Goal: Transaction & Acquisition: Subscribe to service/newsletter

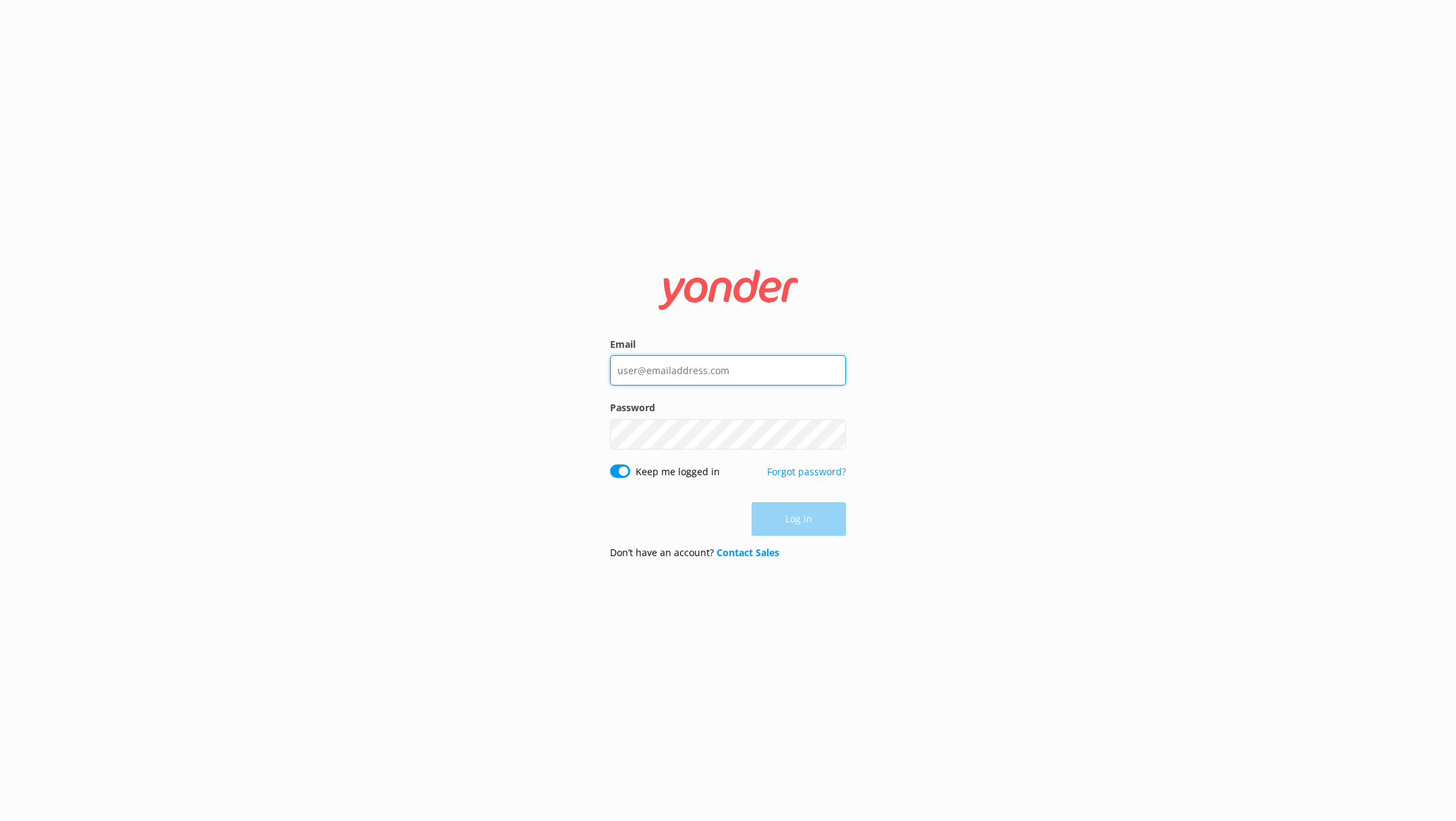
type input "[EMAIL_ADDRESS][DOMAIN_NAME]"
click at [798, 521] on div "Log in" at bounding box center [727, 519] width 236 height 34
click at [798, 521] on button "Log in" at bounding box center [798, 520] width 94 height 34
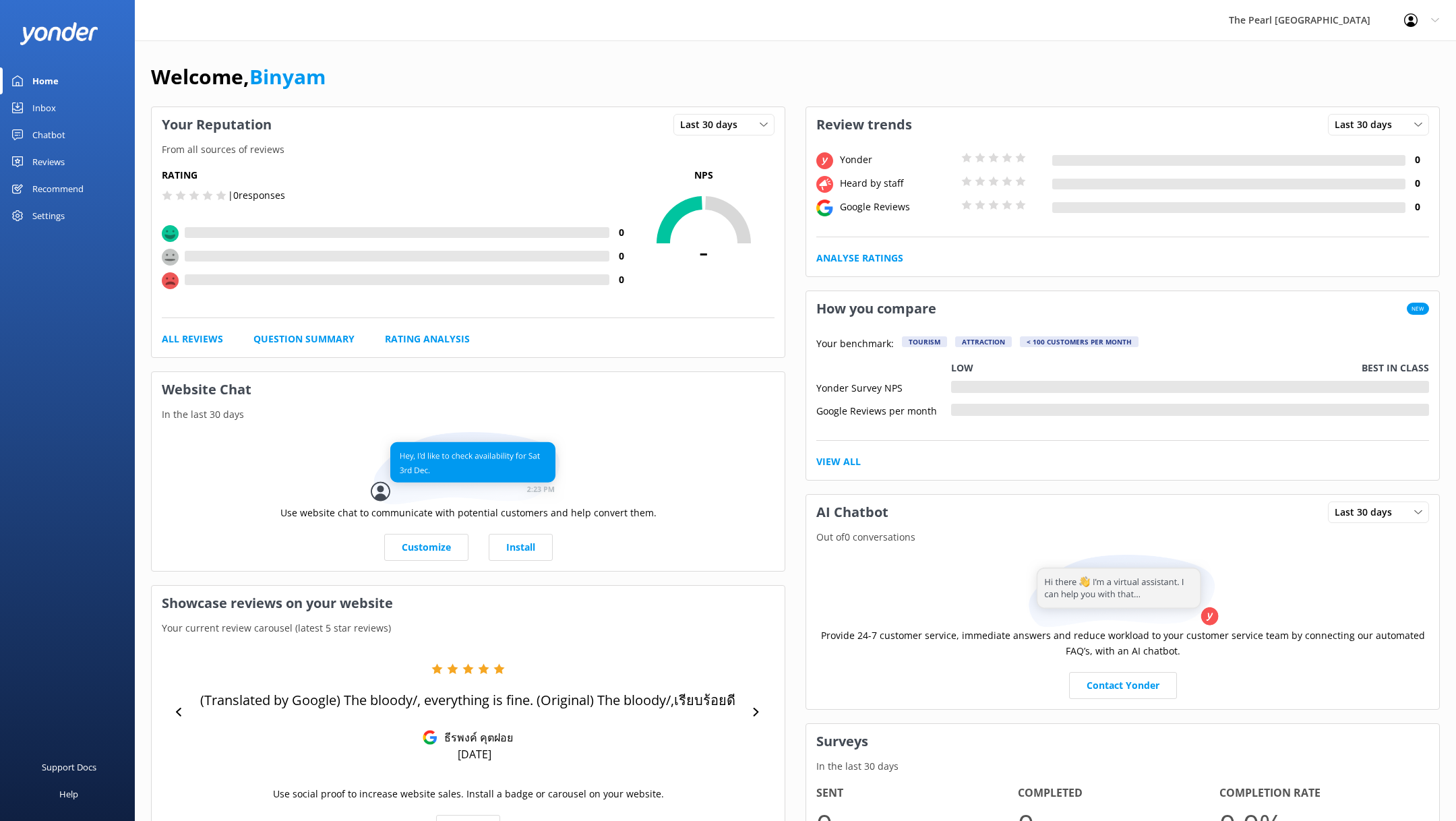
click at [65, 159] on div "Reviews" at bounding box center [48, 162] width 32 height 27
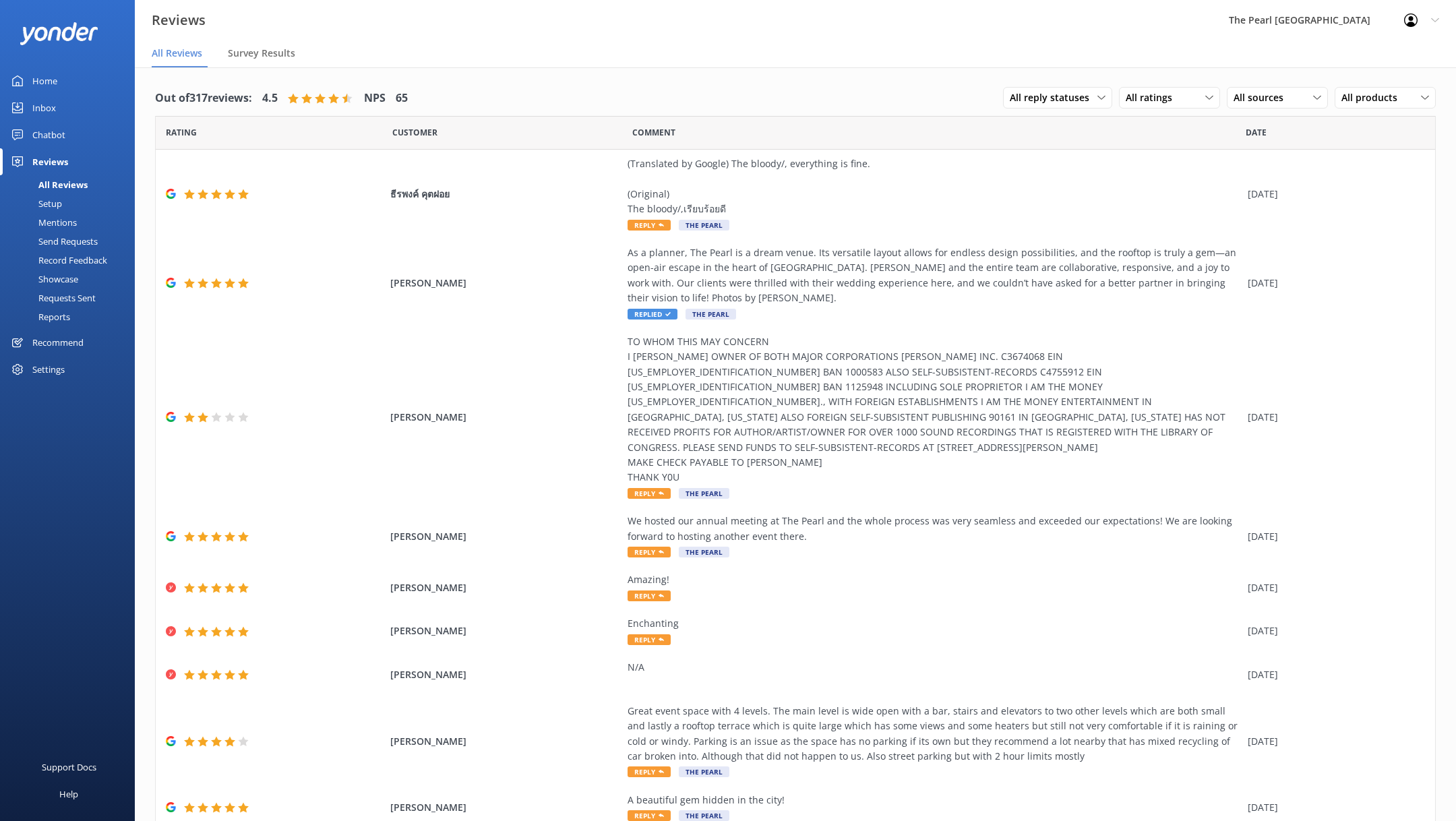
click at [77, 238] on div "Send Requests" at bounding box center [53, 241] width 90 height 19
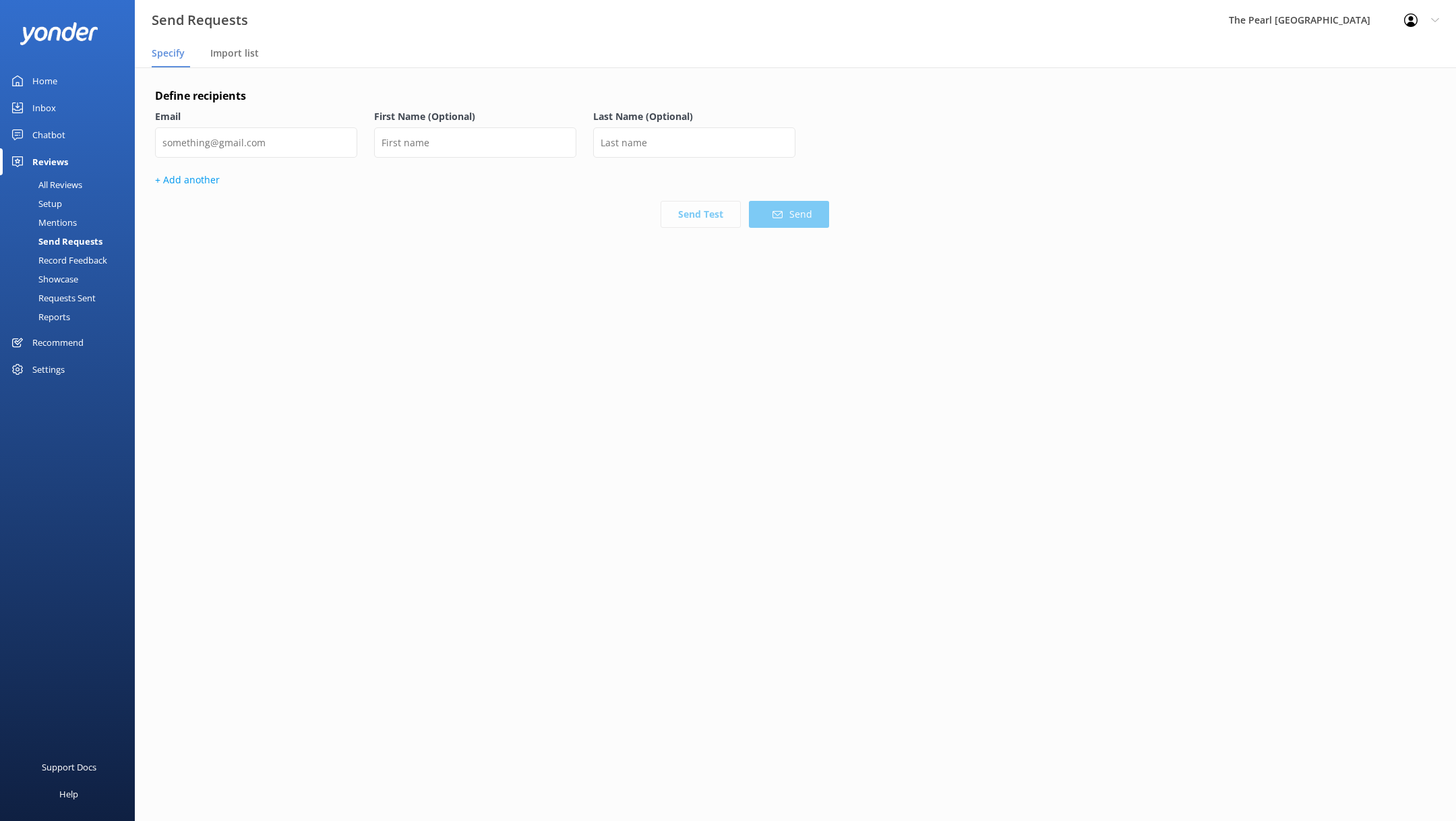
click at [74, 294] on div "Requests Sent" at bounding box center [52, 297] width 87 height 19
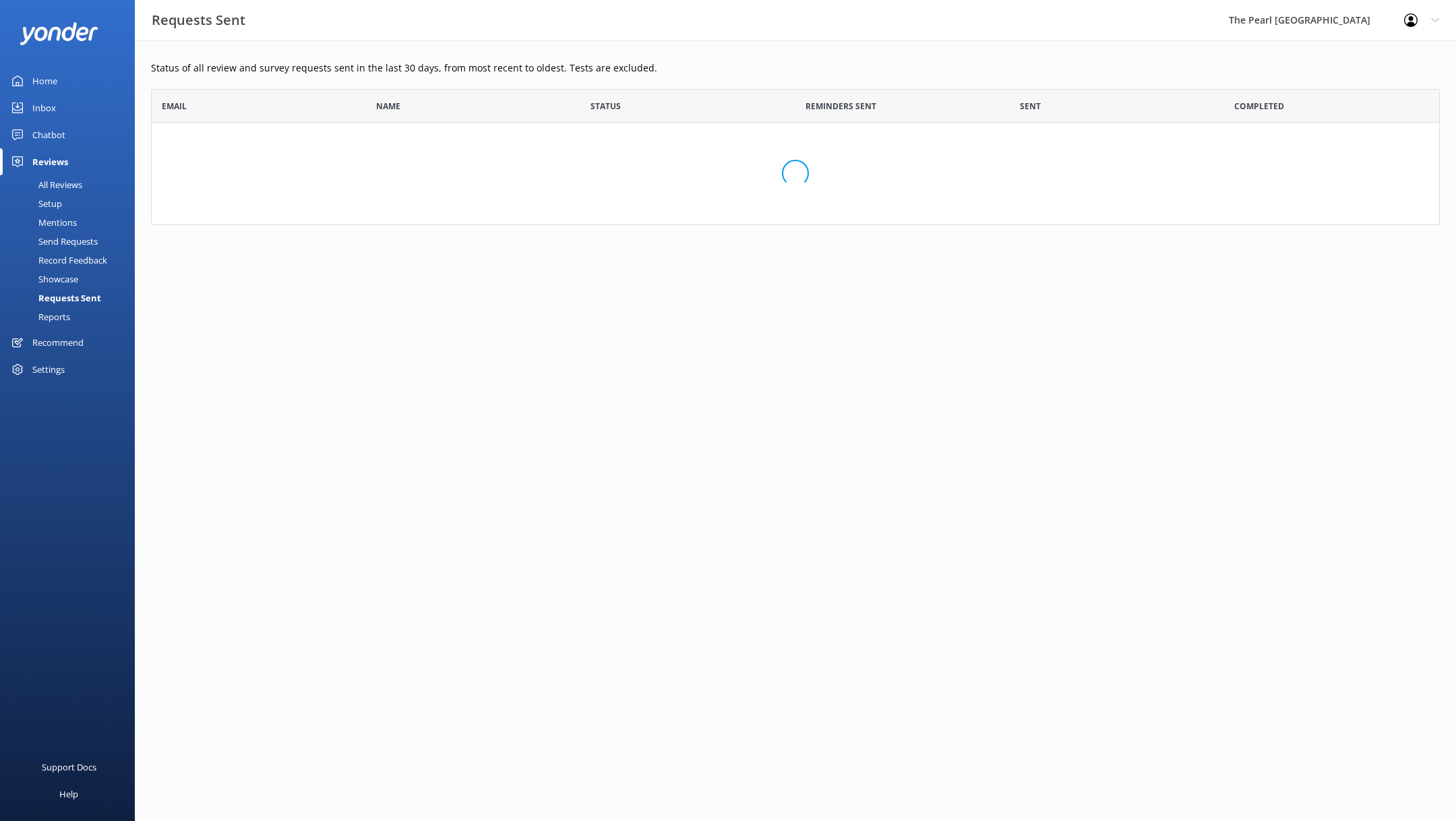
scroll to position [135, 1289]
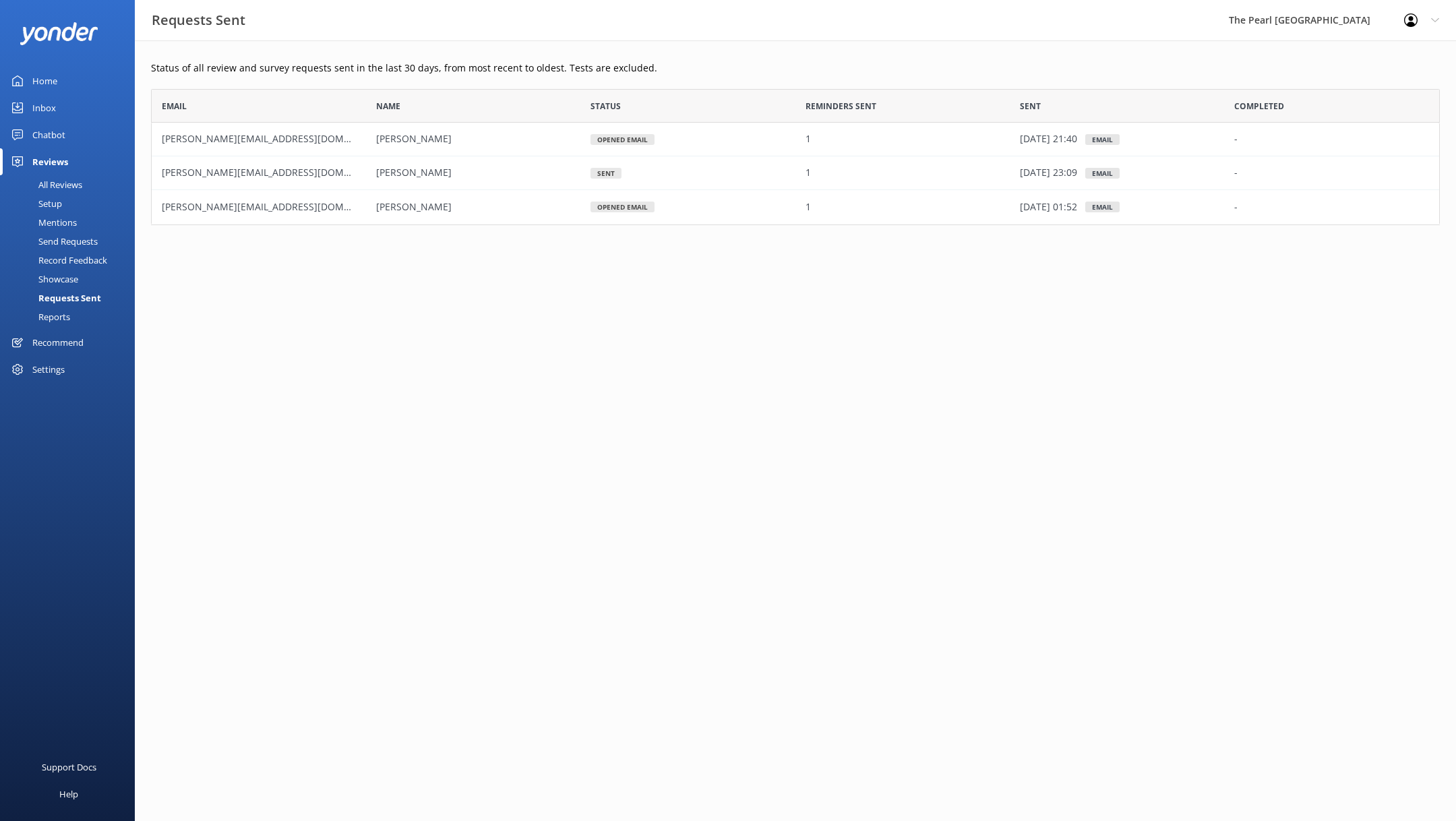
click at [88, 240] on div "Send Requests" at bounding box center [53, 241] width 90 height 19
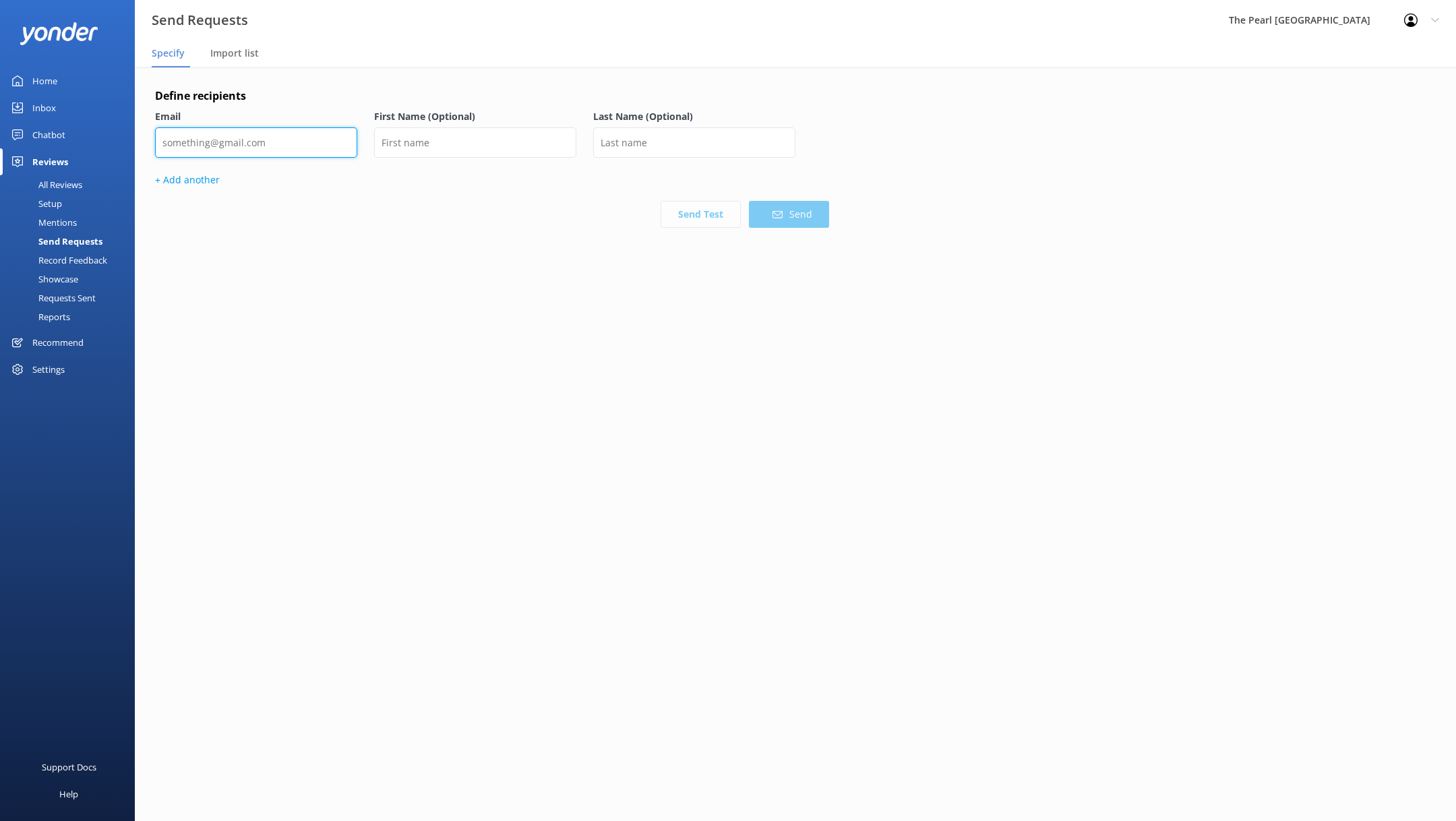
click at [309, 135] on input "email" at bounding box center [255, 142] width 202 height 30
click at [485, 142] on input "text" at bounding box center [474, 142] width 202 height 30
paste input "[PERSON_NAME]"
drag, startPoint x: 517, startPoint y: 139, endPoint x: 432, endPoint y: 141, distance: 85.0
click at [432, 141] on input "[PERSON_NAME]" at bounding box center [474, 142] width 202 height 30
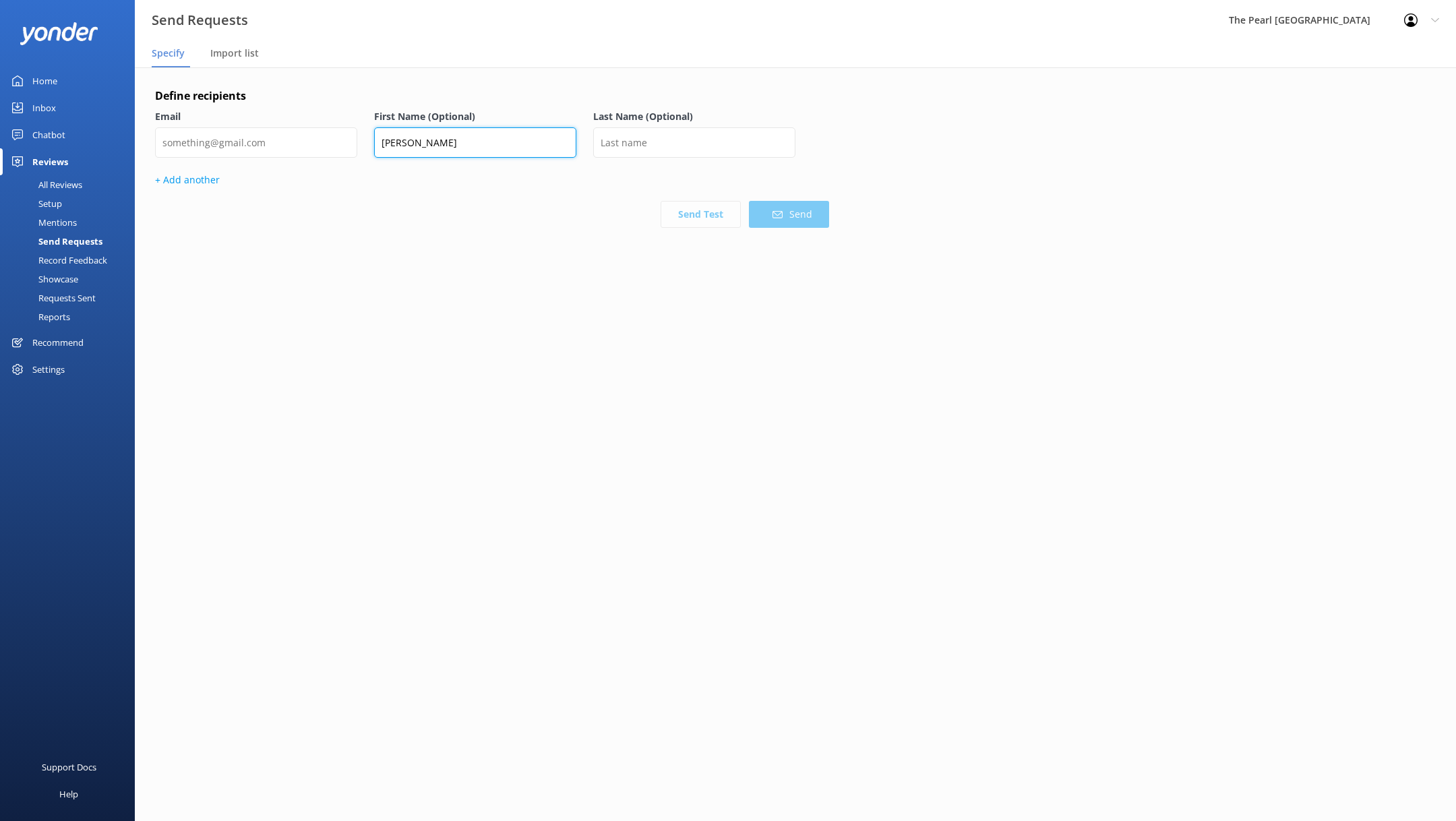
type input "[PERSON_NAME]"
click at [635, 143] on input "text" at bounding box center [693, 142] width 202 height 30
paste input "[PERSON_NAME]"
type input "[PERSON_NAME]"
drag, startPoint x: 529, startPoint y: 146, endPoint x: 428, endPoint y: 146, distance: 101.0
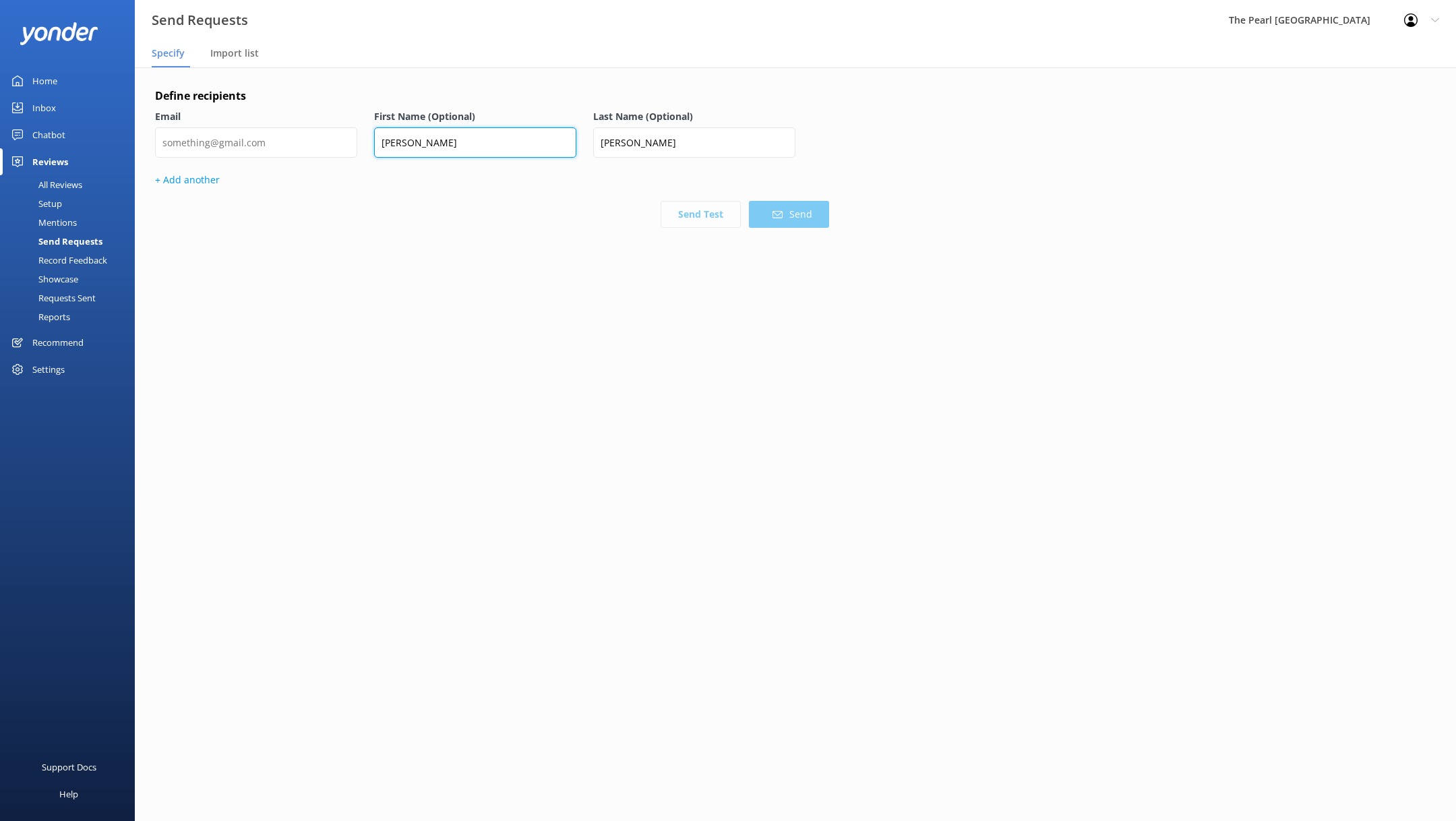
click at [428, 146] on input "[PERSON_NAME]" at bounding box center [474, 142] width 202 height 30
type input "[PERSON_NAME]"
click at [212, 140] on input "email" at bounding box center [255, 142] width 202 height 30
paste input "[EMAIL_ADDRESS][DOMAIN_NAME]"
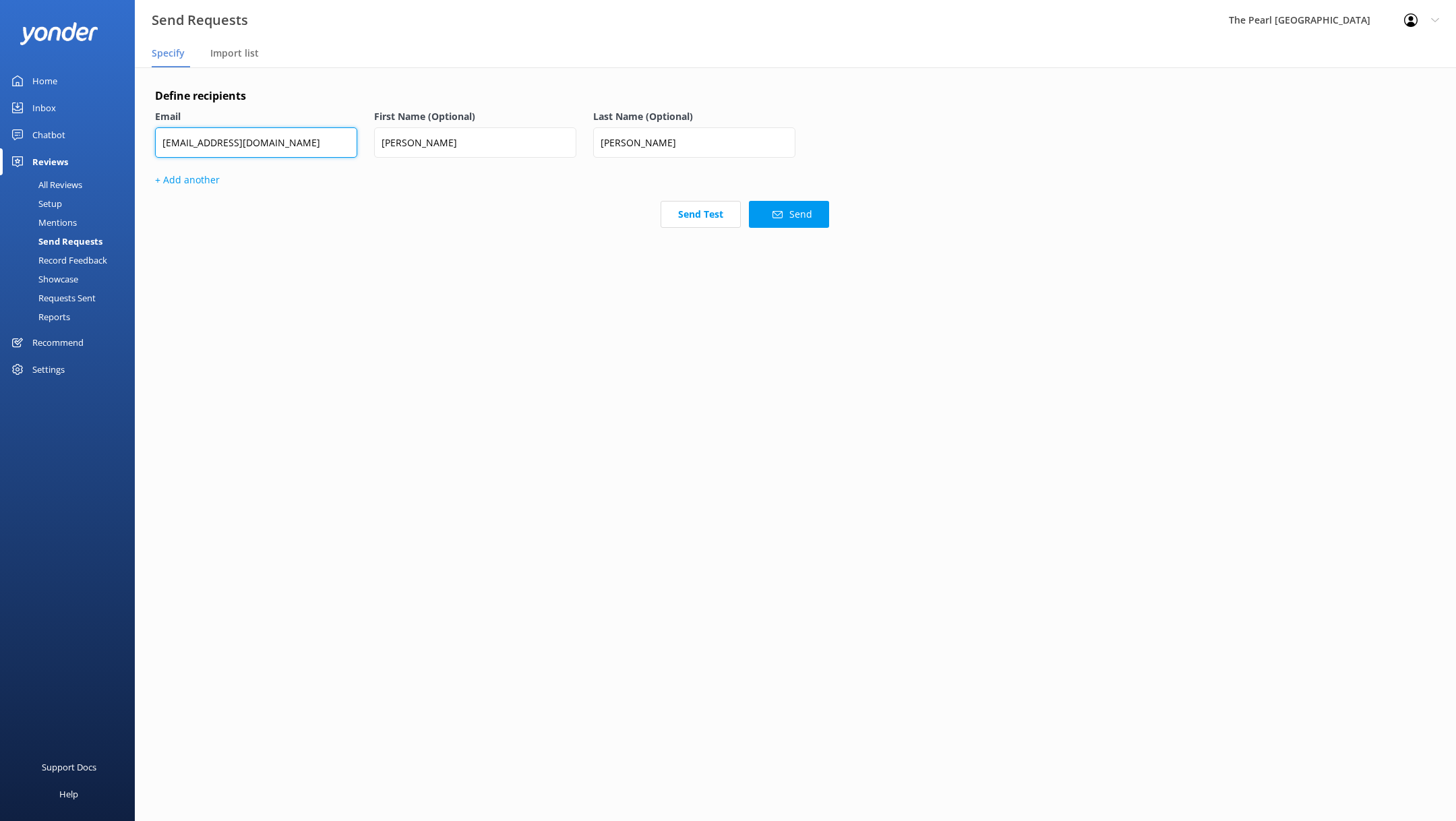
type input "[EMAIL_ADDRESS][DOMAIN_NAME]"
click at [209, 182] on p "+ Add another" at bounding box center [491, 180] width 674 height 15
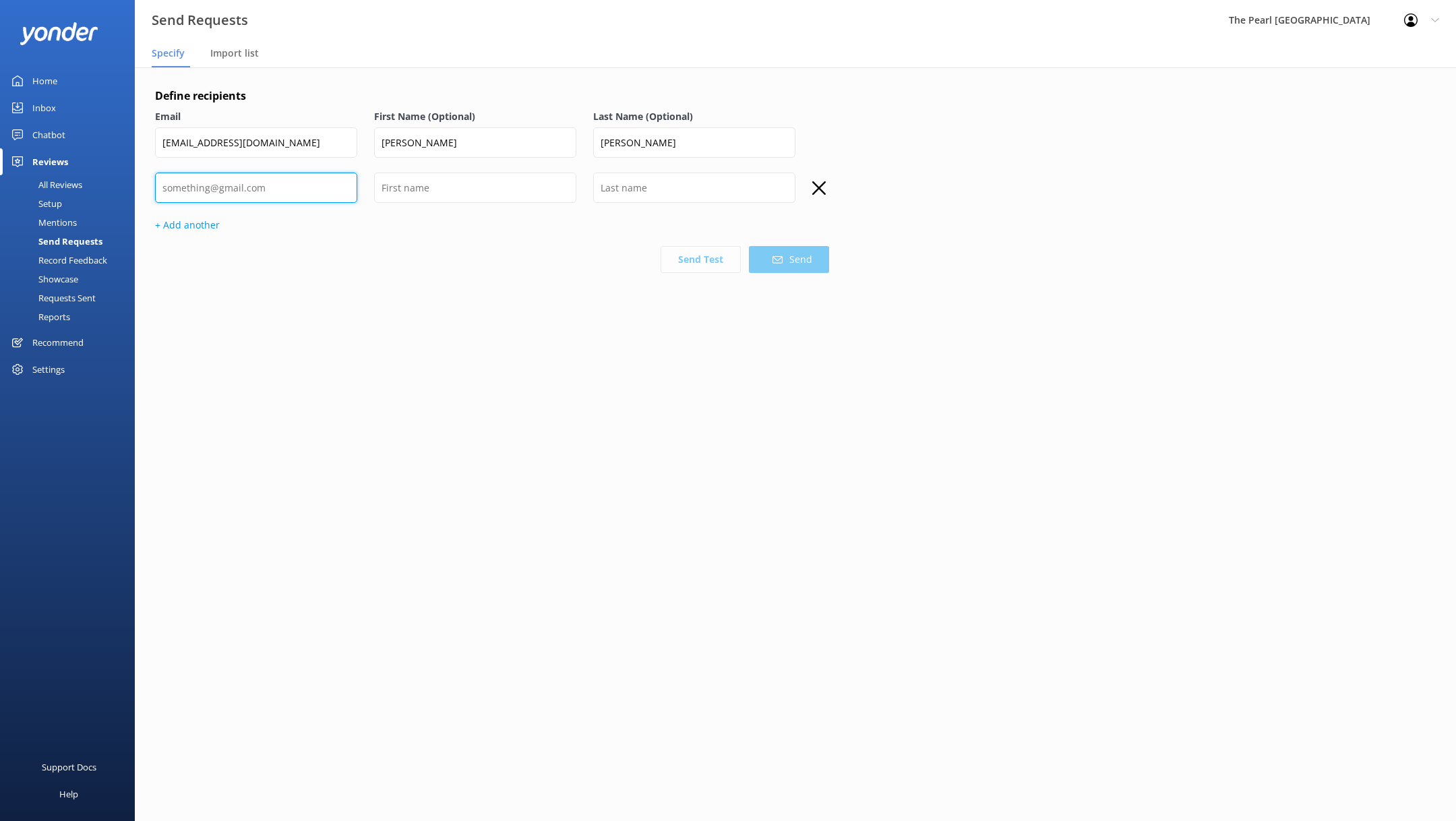
click at [251, 189] on input "email" at bounding box center [255, 188] width 202 height 30
click at [441, 193] on input "text" at bounding box center [474, 188] width 202 height 30
paste input "[PERSON_NAME]"
type input "[PERSON_NAME]"
click at [310, 195] on input "email" at bounding box center [255, 188] width 202 height 30
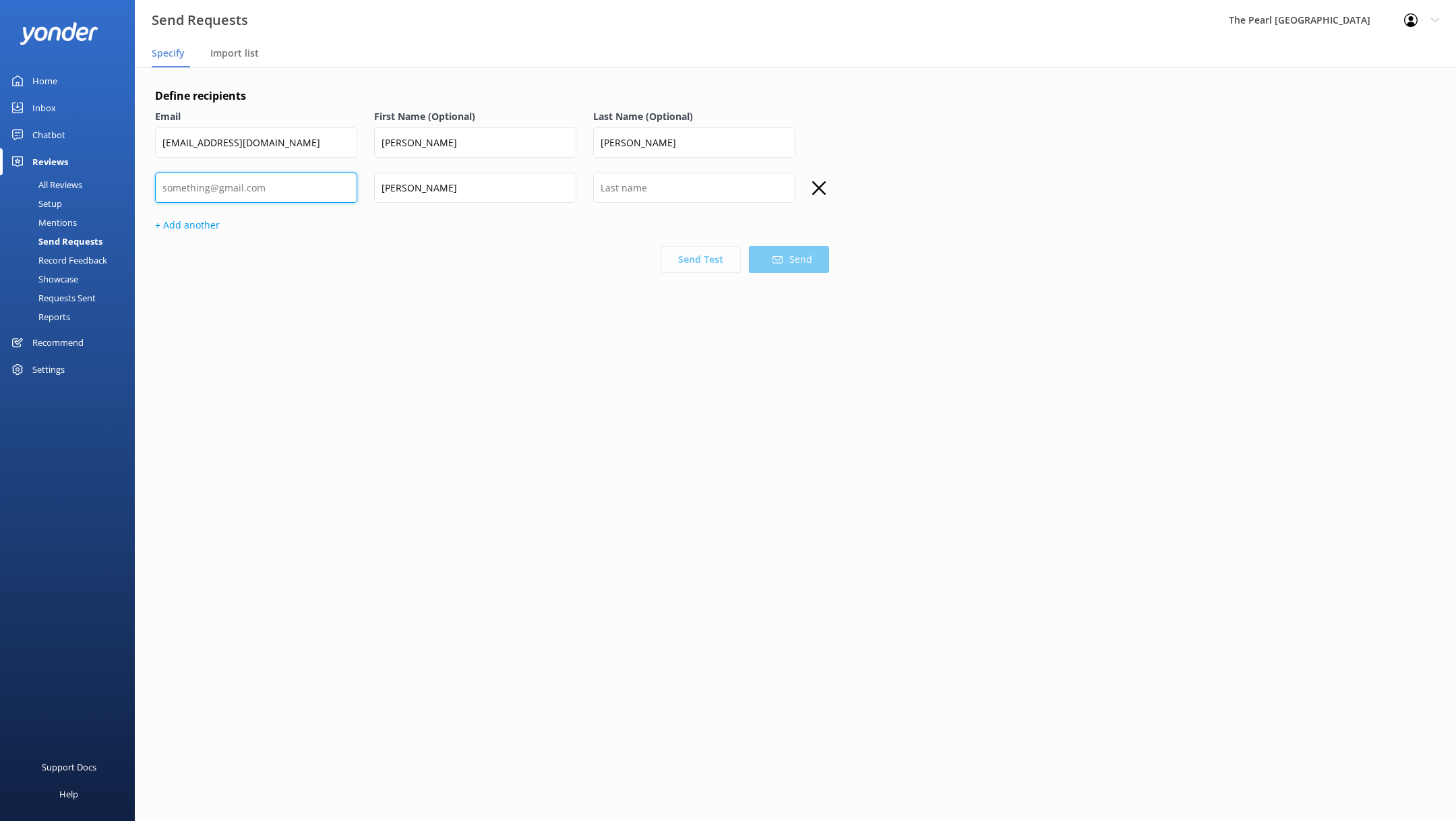
paste input "[EMAIL_ADDRESS][DOMAIN_NAME]"
type input "[EMAIL_ADDRESS][DOMAIN_NAME]"
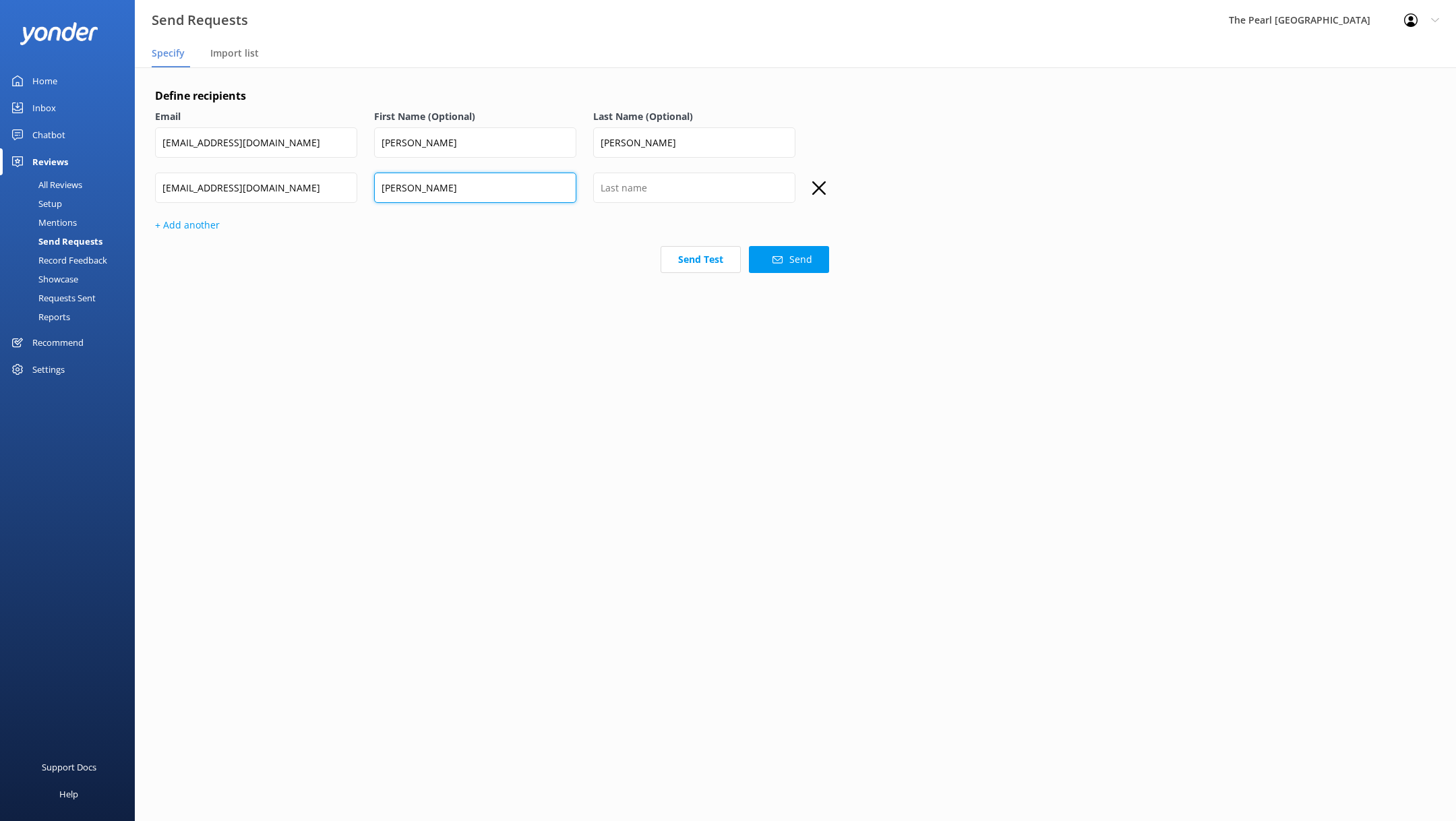
drag, startPoint x: 506, startPoint y: 183, endPoint x: 412, endPoint y: 182, distance: 94.0
click at [412, 182] on input "[PERSON_NAME]" at bounding box center [474, 188] width 202 height 30
type input "Benjy"
click at [666, 193] on input "text" at bounding box center [693, 188] width 202 height 30
paste input "[PERSON_NAME]"
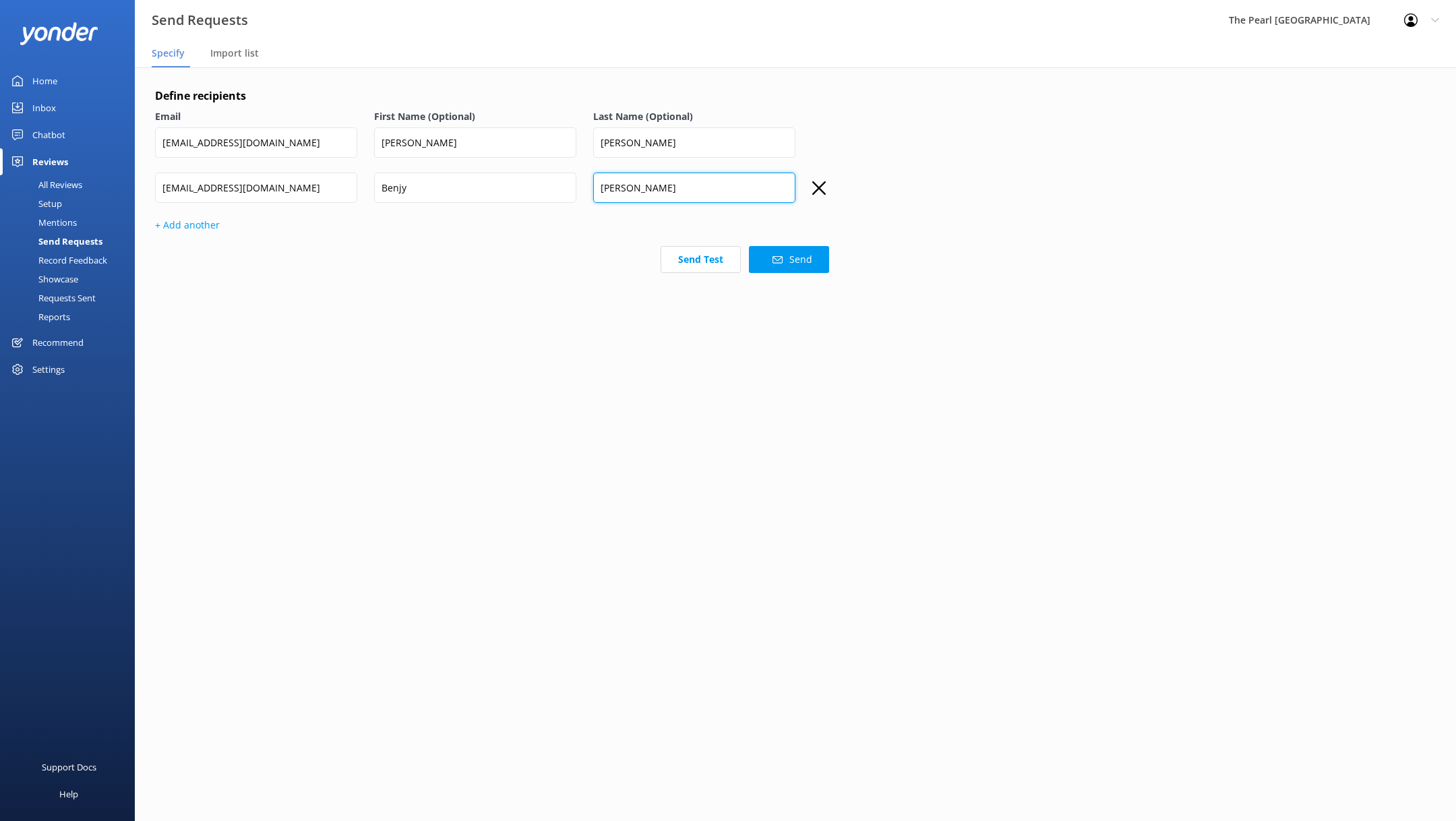
type input "[PERSON_NAME]"
click at [183, 228] on p "+ Add another" at bounding box center [491, 225] width 674 height 15
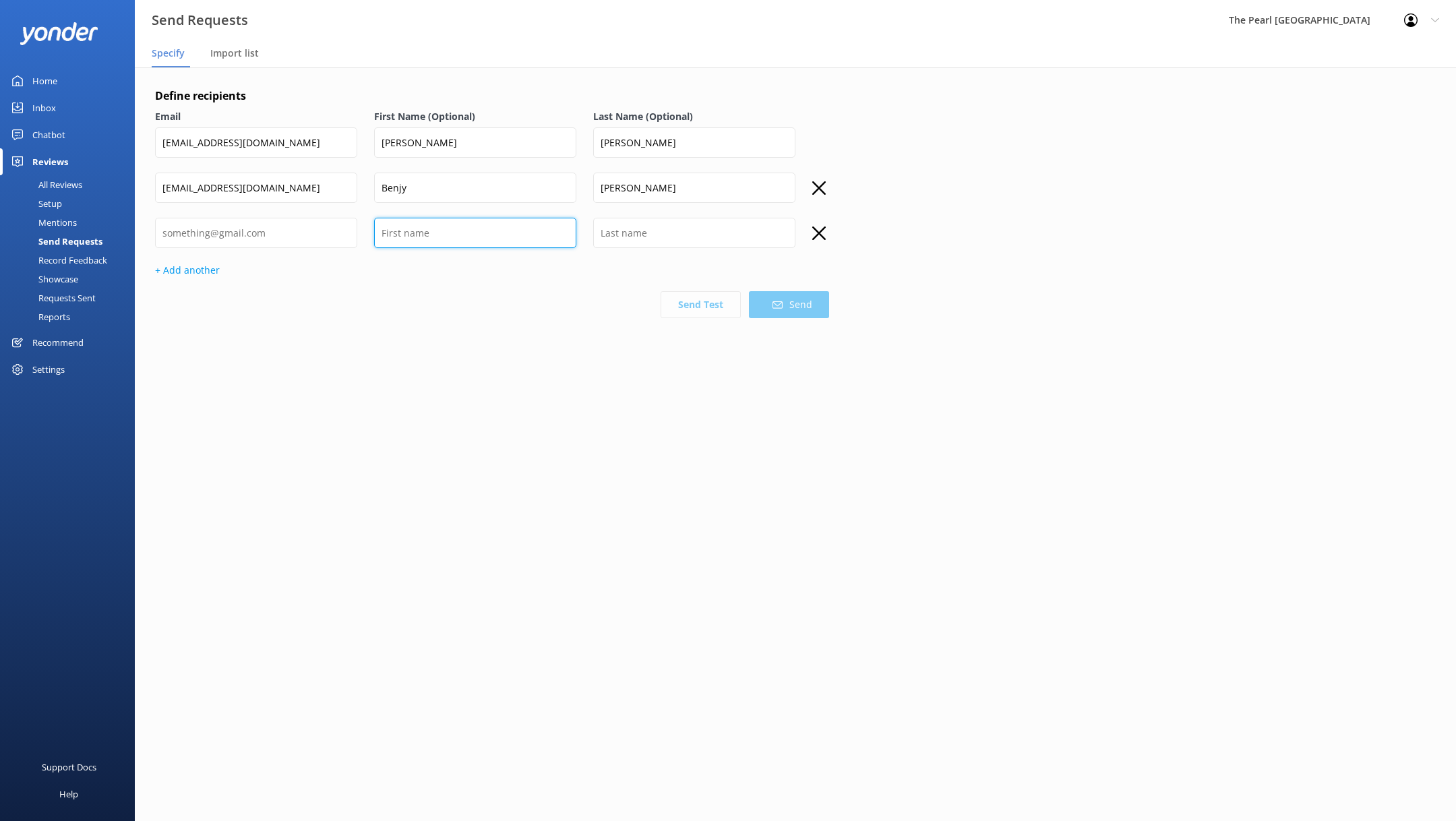
click at [492, 240] on input "text" at bounding box center [474, 233] width 202 height 30
paste input "[PERSON_NAME]"
drag, startPoint x: 516, startPoint y: 238, endPoint x: 413, endPoint y: 238, distance: 103.0
click at [413, 238] on input "[PERSON_NAME]" at bounding box center [474, 233] width 202 height 30
type input "[PERSON_NAME]"
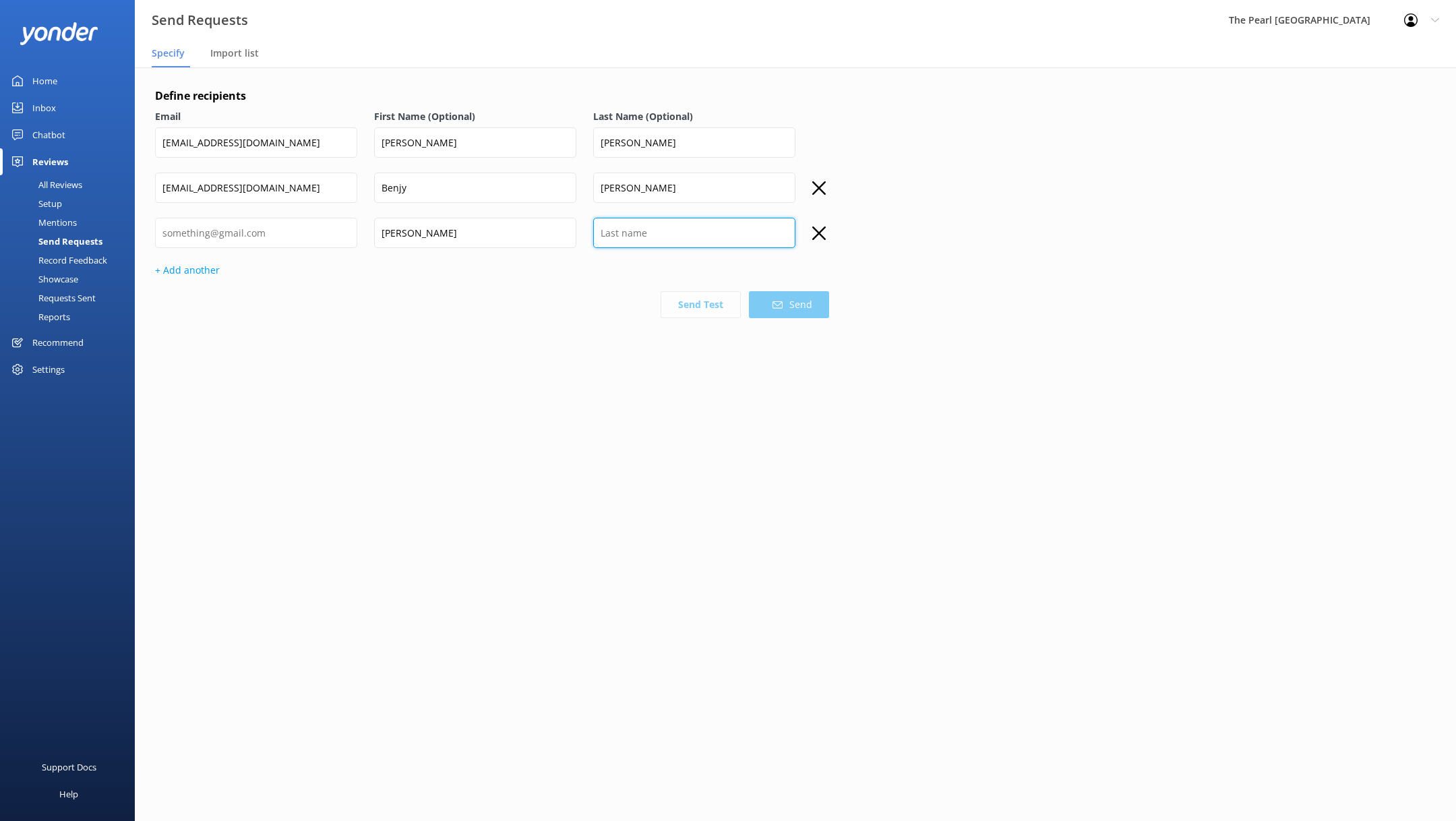
click at [650, 240] on input "text" at bounding box center [693, 233] width 202 height 30
paste input "[PERSON_NAME]"
type input "[PERSON_NAME]"
drag, startPoint x: 506, startPoint y: 232, endPoint x: 409, endPoint y: 235, distance: 97.0
click at [409, 235] on input "[PERSON_NAME]" at bounding box center [474, 233] width 202 height 30
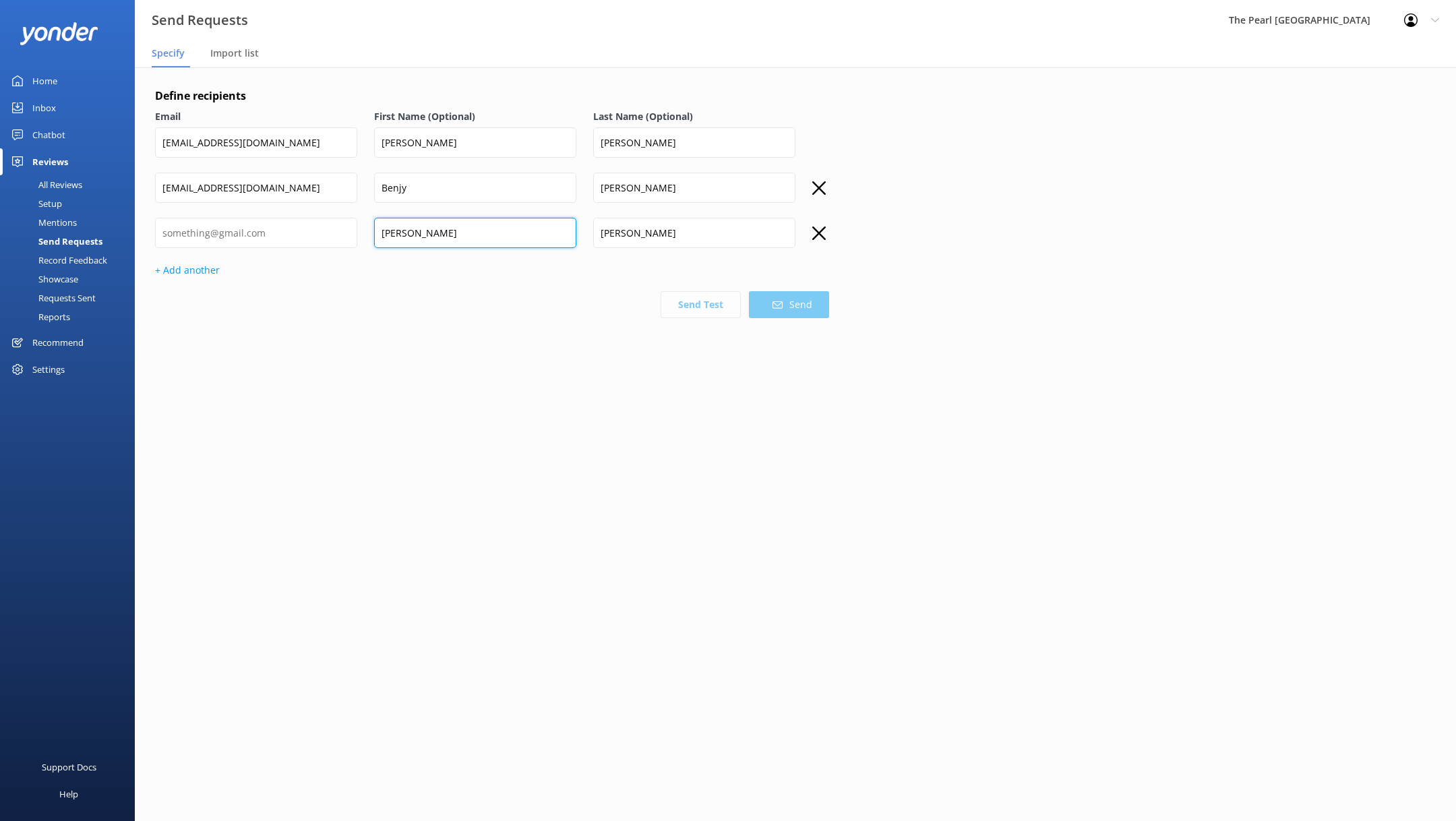
type input "[PERSON_NAME]"
click at [310, 248] on input "email" at bounding box center [255, 233] width 202 height 30
paste input "[EMAIL_ADDRESS][DOMAIN_NAME]"
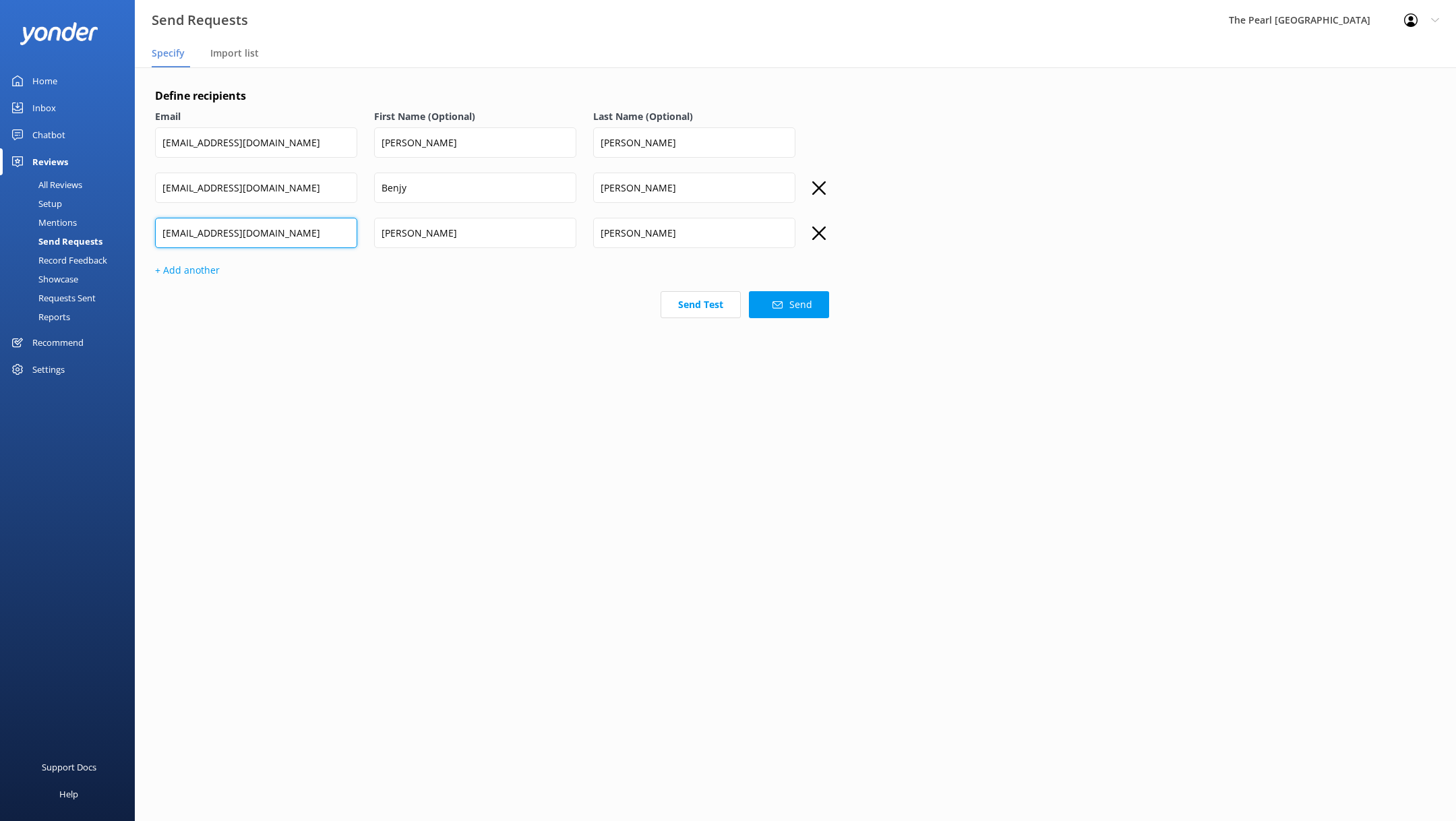
type input "[EMAIL_ADDRESS][DOMAIN_NAME]"
click at [312, 191] on input "[EMAIL_ADDRESS][DOMAIN_NAME]" at bounding box center [255, 188] width 202 height 30
click at [303, 138] on input "[EMAIL_ADDRESS][DOMAIN_NAME]" at bounding box center [255, 142] width 202 height 30
click at [503, 138] on input "[PERSON_NAME]" at bounding box center [474, 142] width 202 height 30
click at [480, 198] on input "Benjy" at bounding box center [474, 188] width 202 height 30
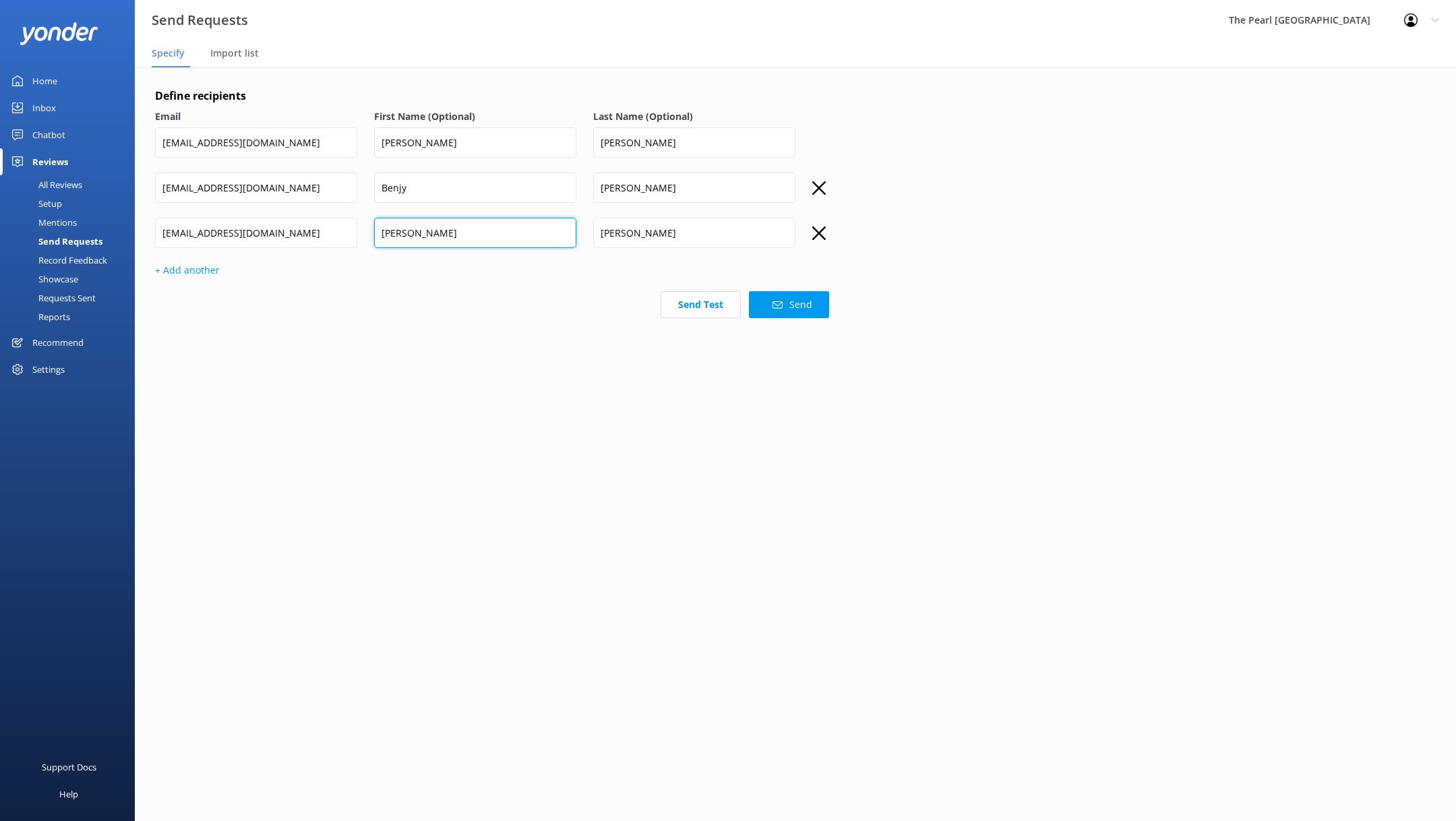
click at [480, 240] on input "[PERSON_NAME]" at bounding box center [474, 233] width 202 height 30
click at [679, 243] on input "[PERSON_NAME]" at bounding box center [693, 233] width 202 height 30
click at [704, 185] on input "[PERSON_NAME]" at bounding box center [693, 188] width 202 height 30
click at [684, 142] on input "[PERSON_NAME]" at bounding box center [693, 142] width 202 height 30
click at [785, 305] on button "Send" at bounding box center [789, 305] width 80 height 27
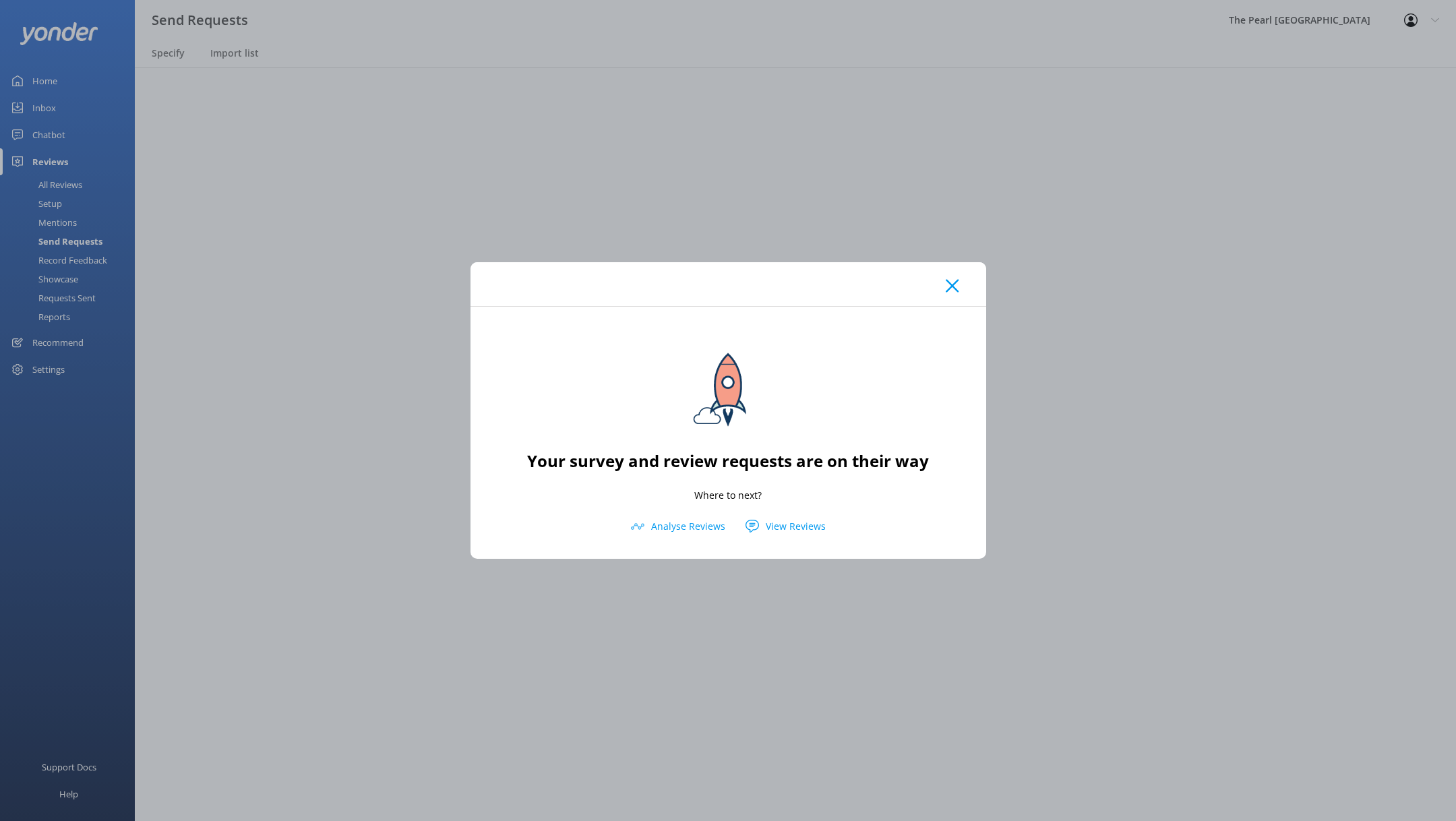
click at [959, 289] on icon at bounding box center [952, 286] width 12 height 13
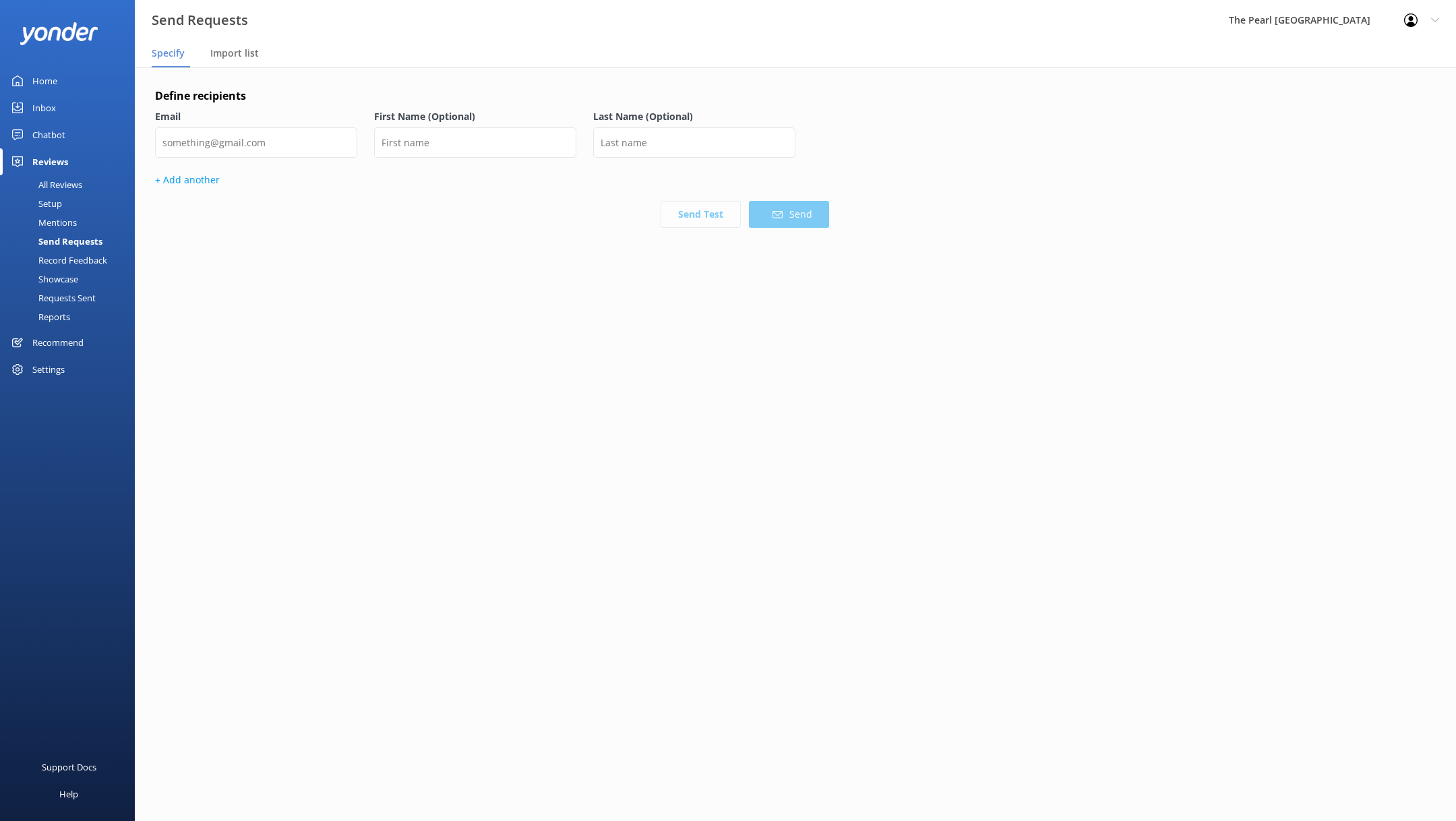
click at [71, 292] on div "Requests Sent" at bounding box center [52, 297] width 87 height 19
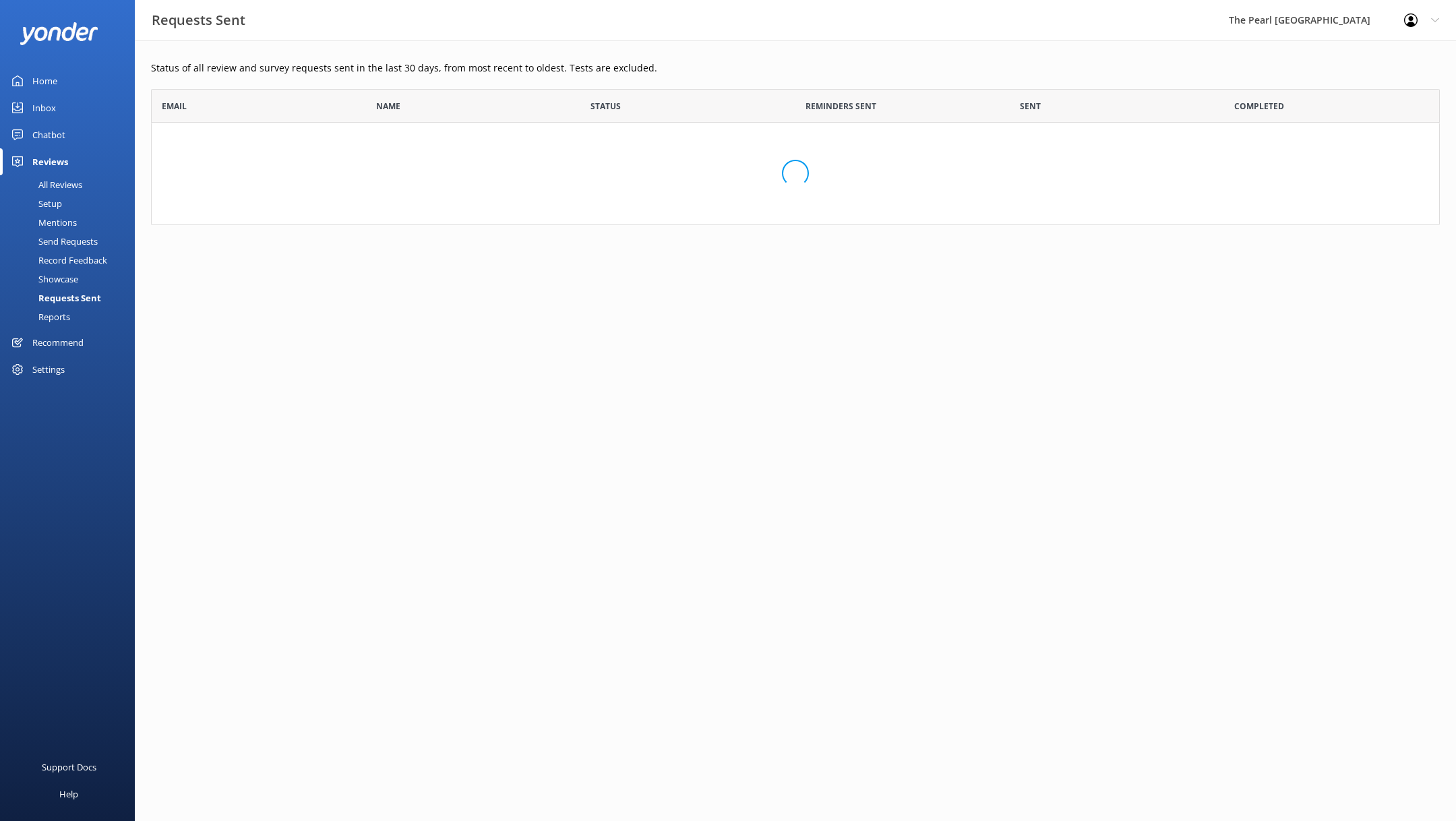
scroll to position [135, 1289]
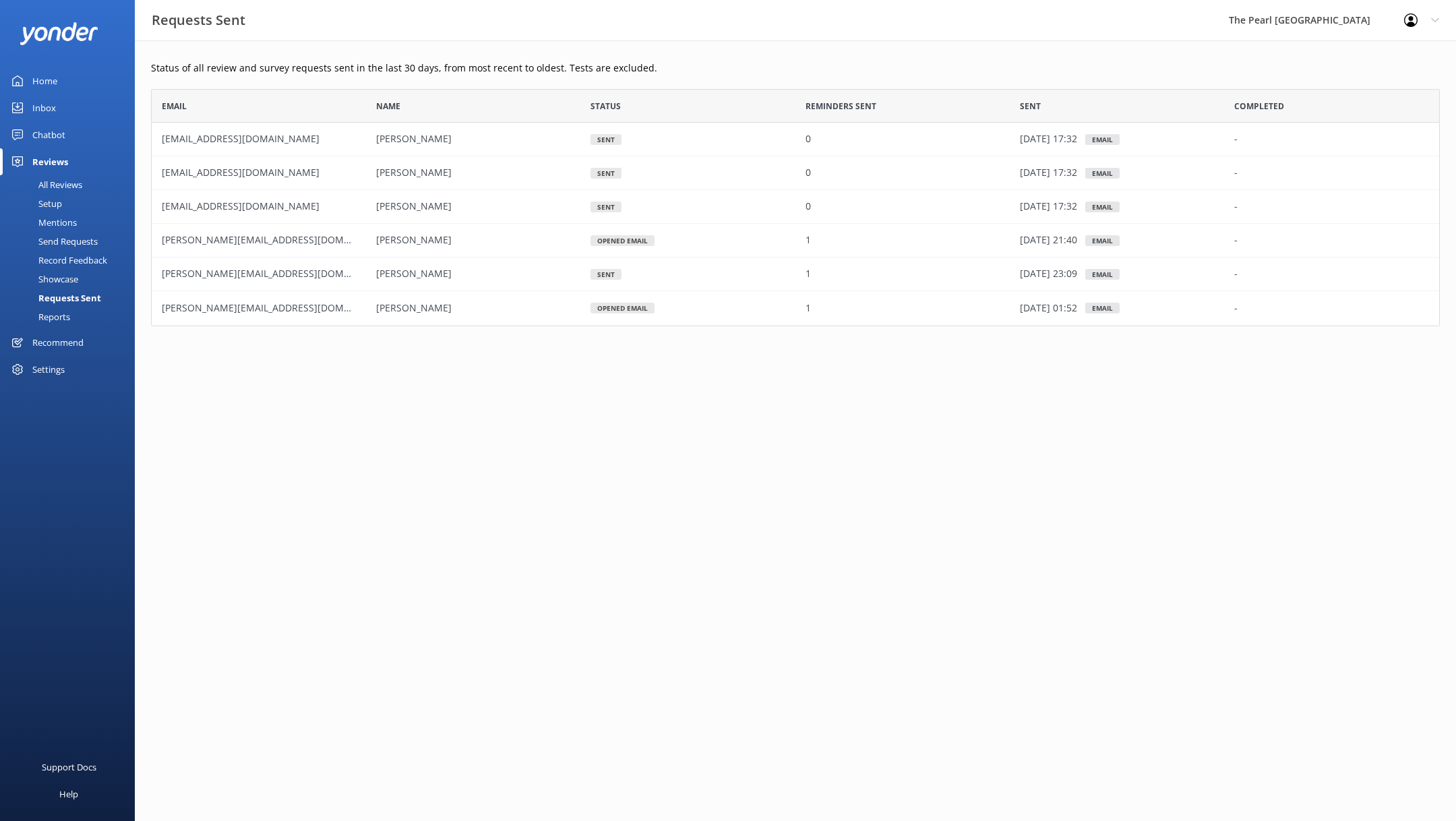
click at [190, 73] on p "Status of all review and survey requests sent in the last 30 days, from most re…" at bounding box center [796, 68] width 1289 height 15
click at [61, 313] on div "Reports" at bounding box center [39, 316] width 62 height 19
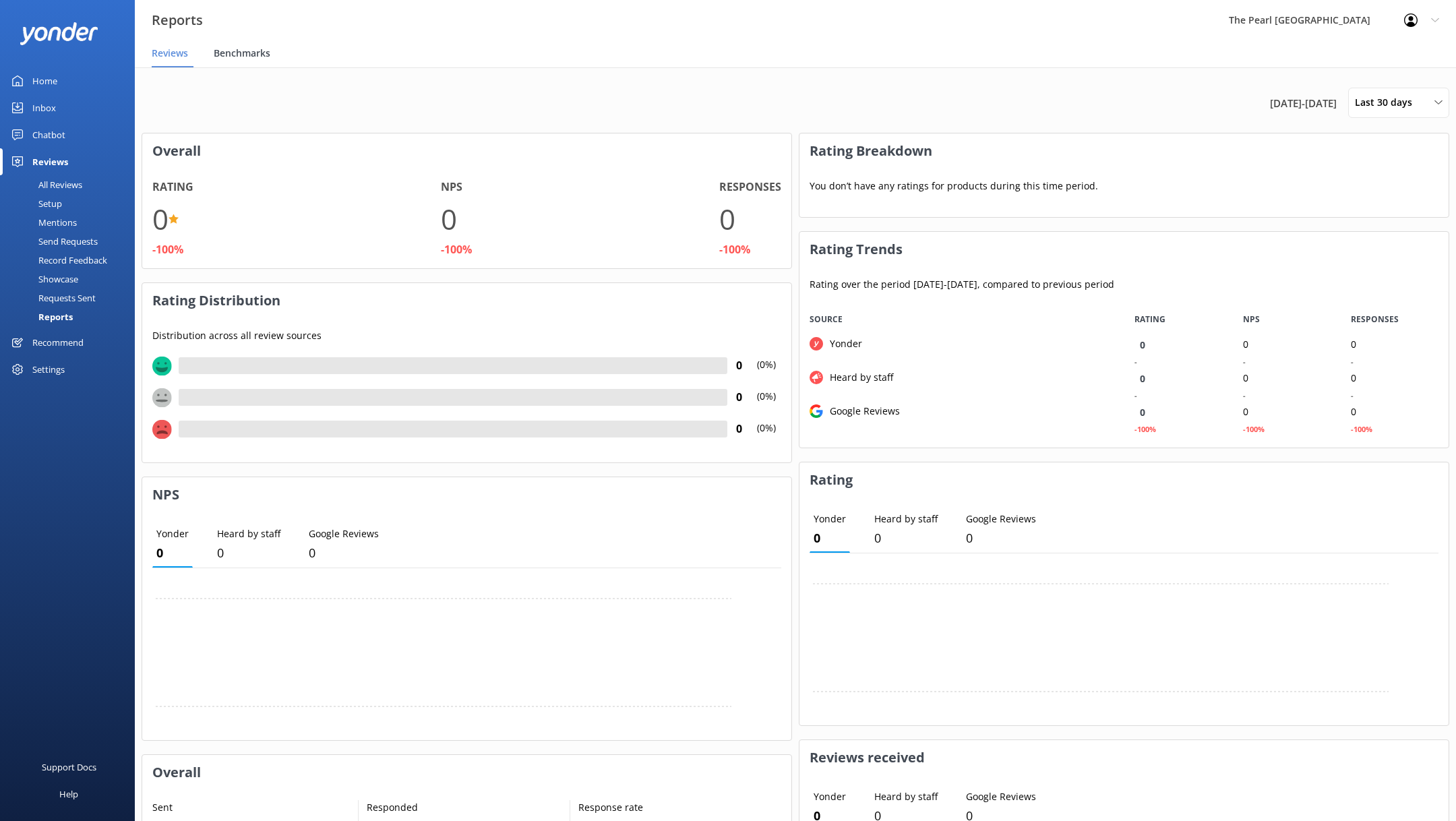
click at [253, 53] on span "Benchmarks" at bounding box center [242, 53] width 57 height 13
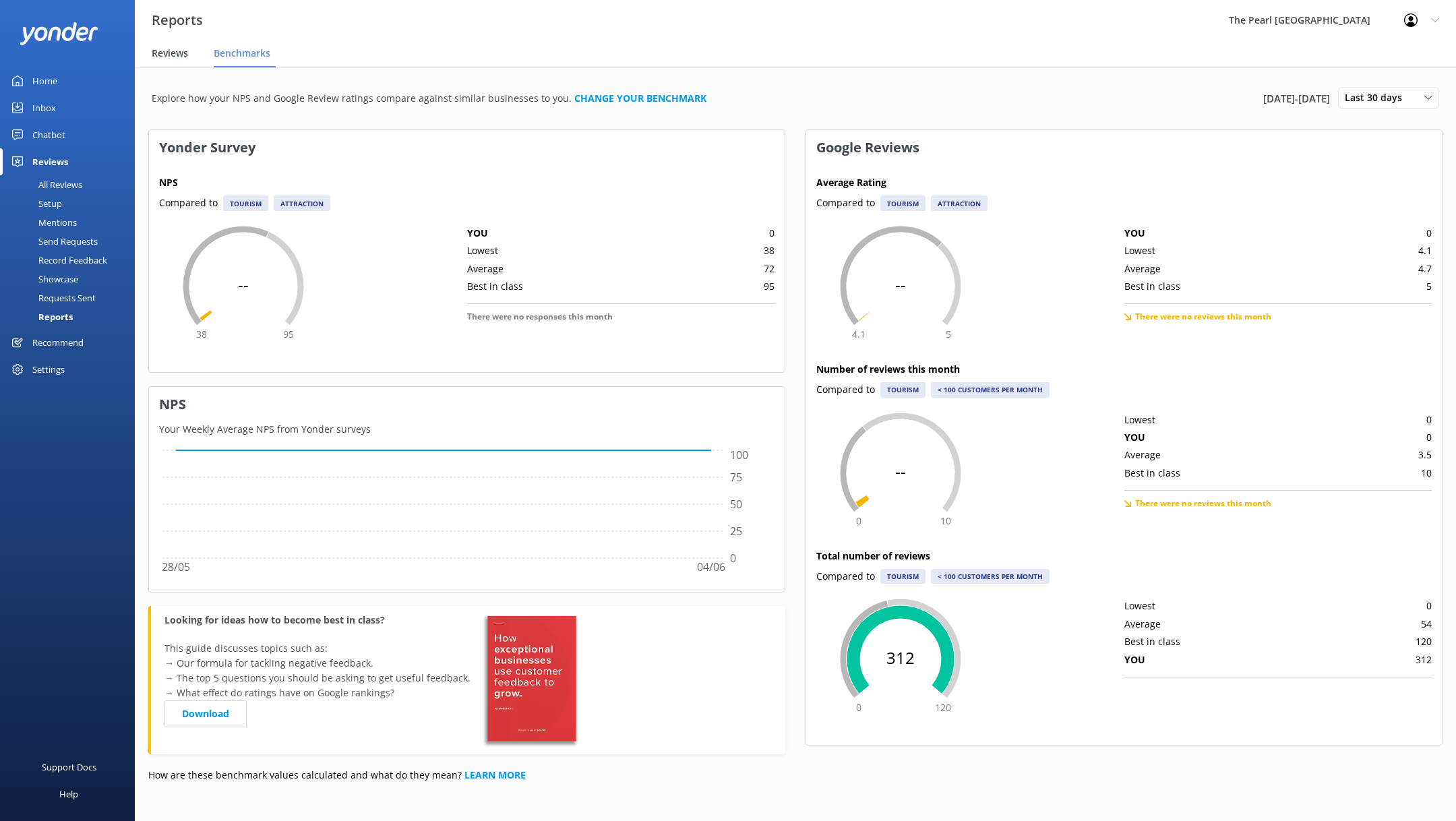
click at [160, 52] on span "Reviews" at bounding box center [169, 53] width 36 height 13
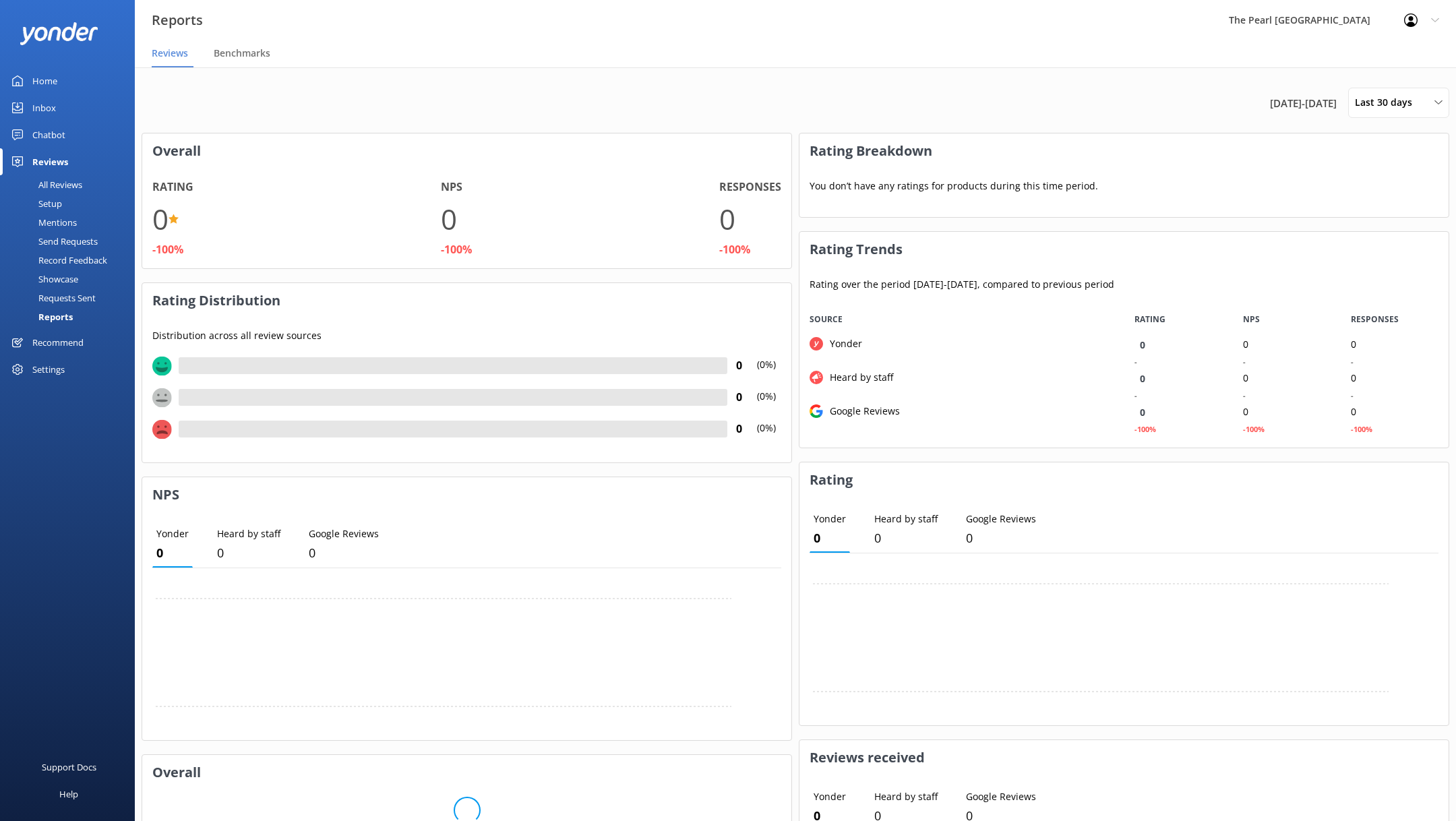
scroll to position [144, 649]
click at [1412, 101] on span "Last 30 days" at bounding box center [1387, 102] width 65 height 15
click at [1410, 213] on link "Last 180 days" at bounding box center [1408, 216] width 120 height 27
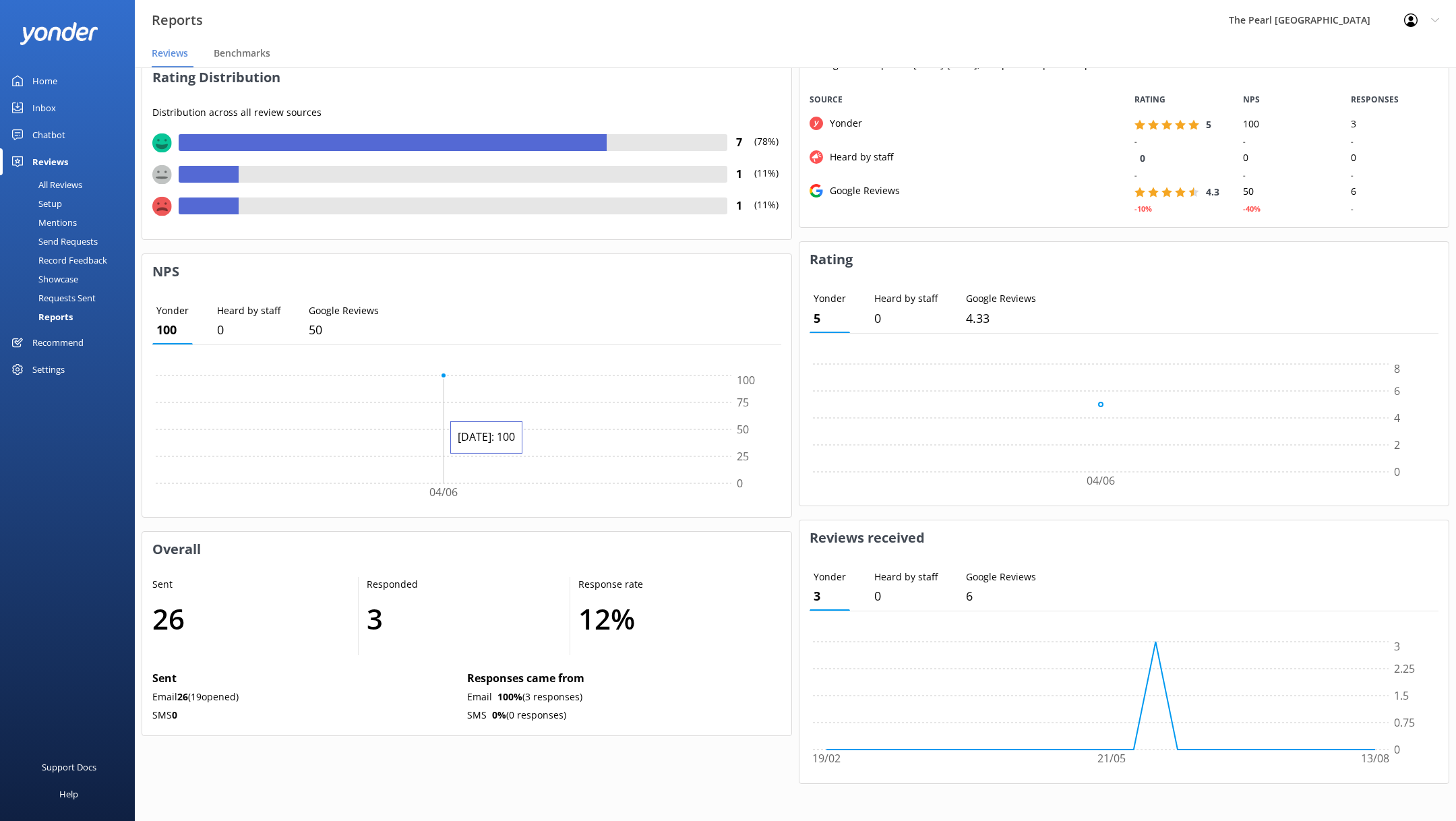
scroll to position [0, 0]
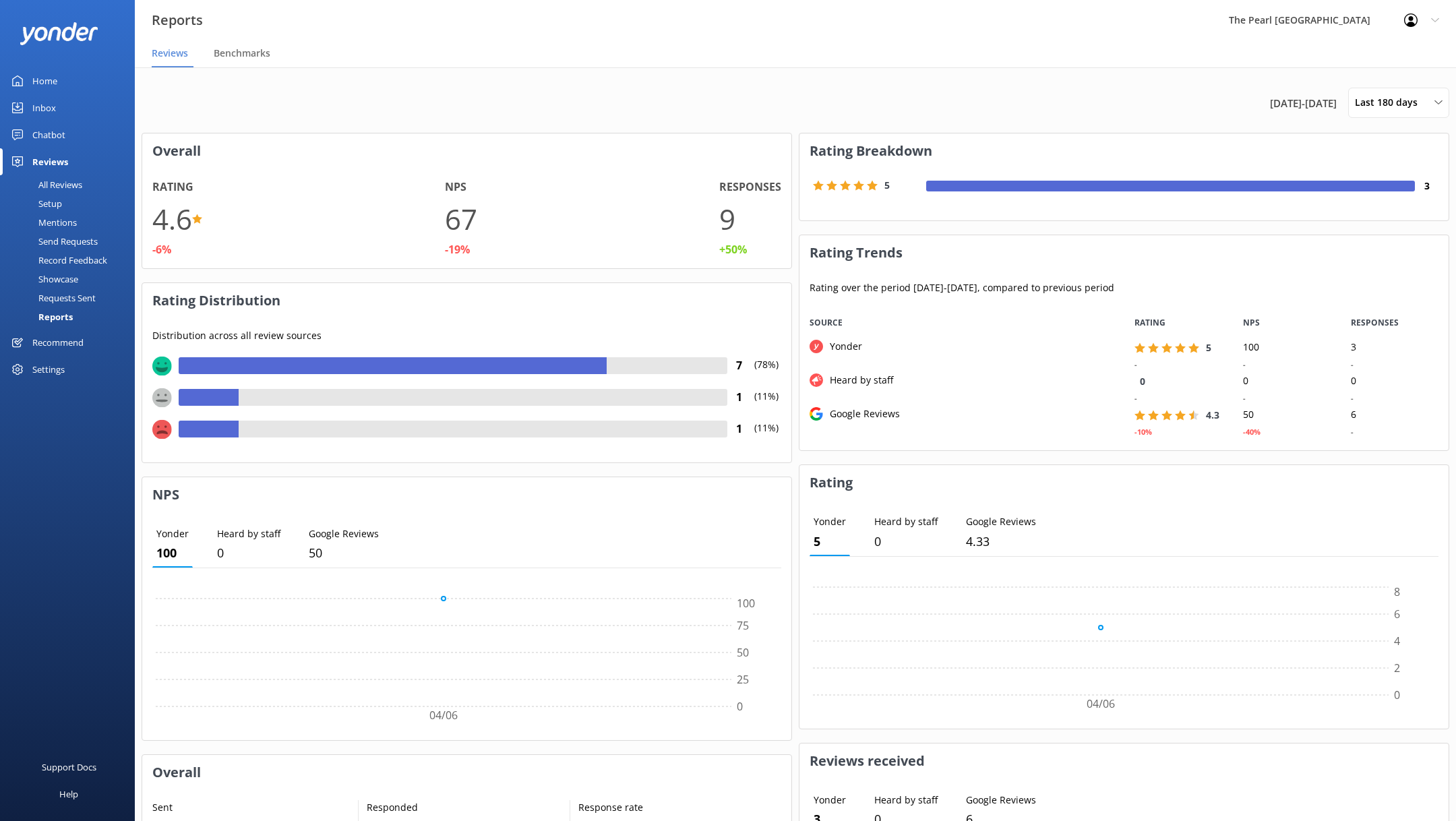
click at [76, 294] on div "Requests Sent" at bounding box center [52, 297] width 87 height 19
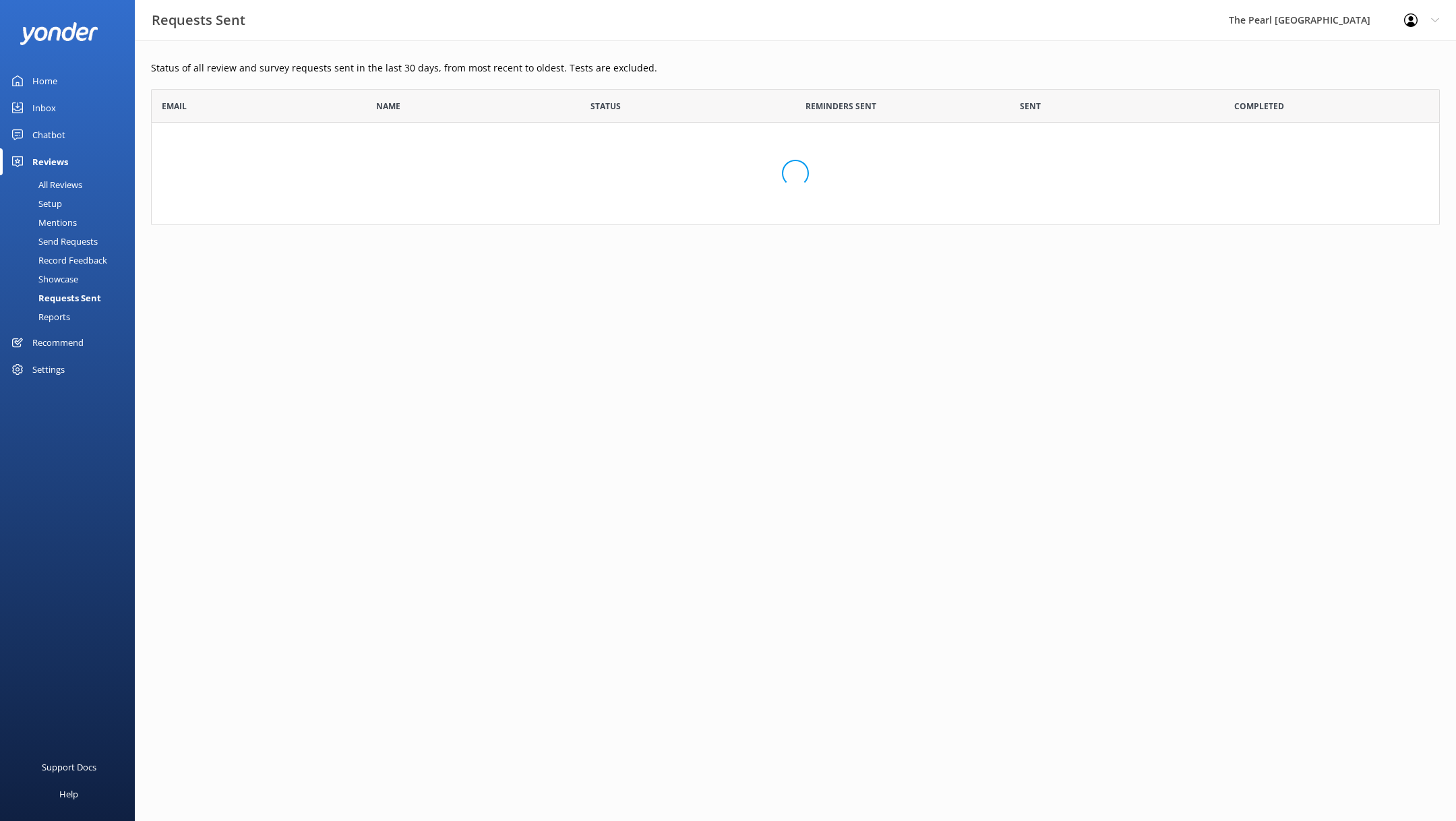
scroll to position [135, 1289]
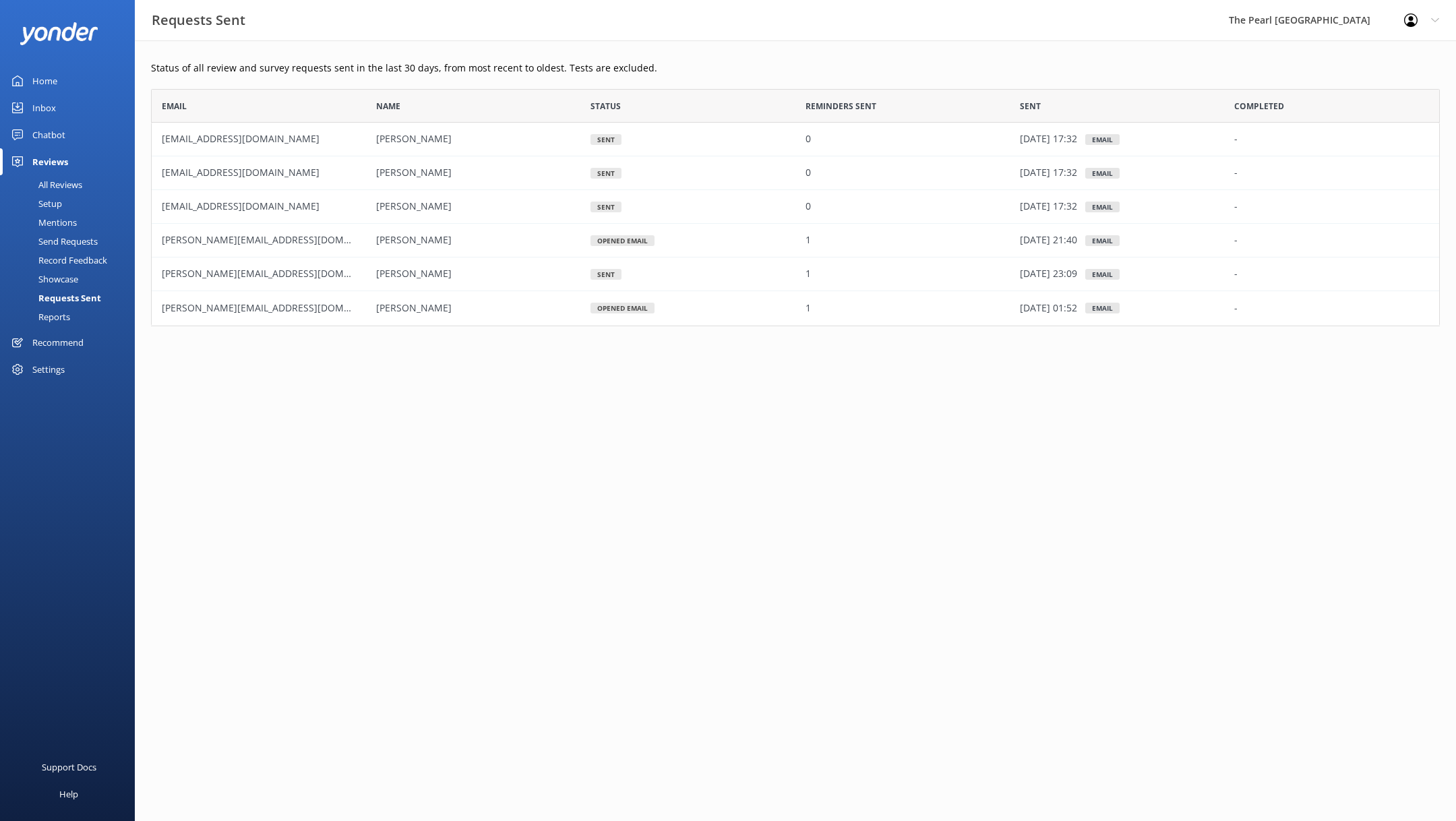
click at [76, 294] on div "Requests Sent" at bounding box center [54, 297] width 93 height 19
